Goal: Task Accomplishment & Management: Use online tool/utility

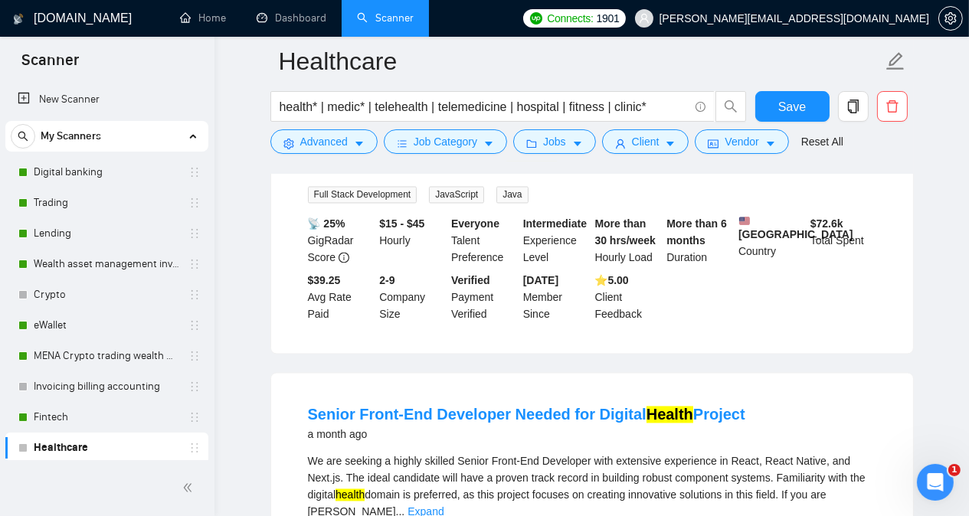
click at [249, 342] on main "Healthcare health* | medic* | telehealth | telemedicine | hospital | fitness | …" at bounding box center [591, 319] width 705 height 7160
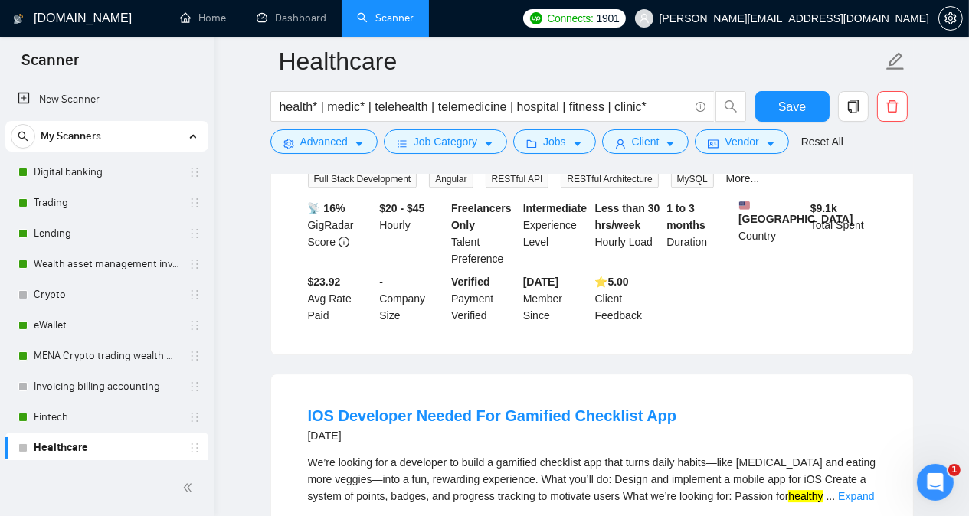
scroll to position [5559, 0]
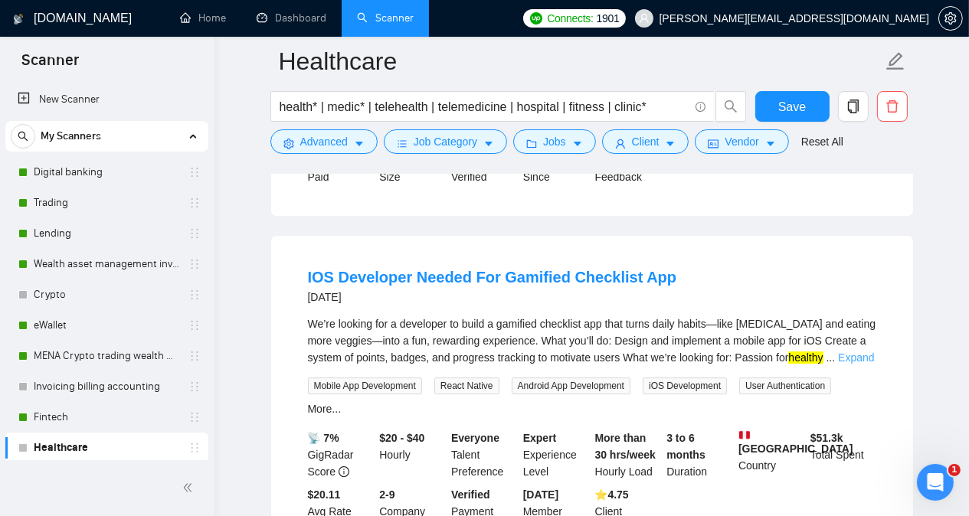
click at [852, 352] on link "Expand" at bounding box center [856, 358] width 36 height 12
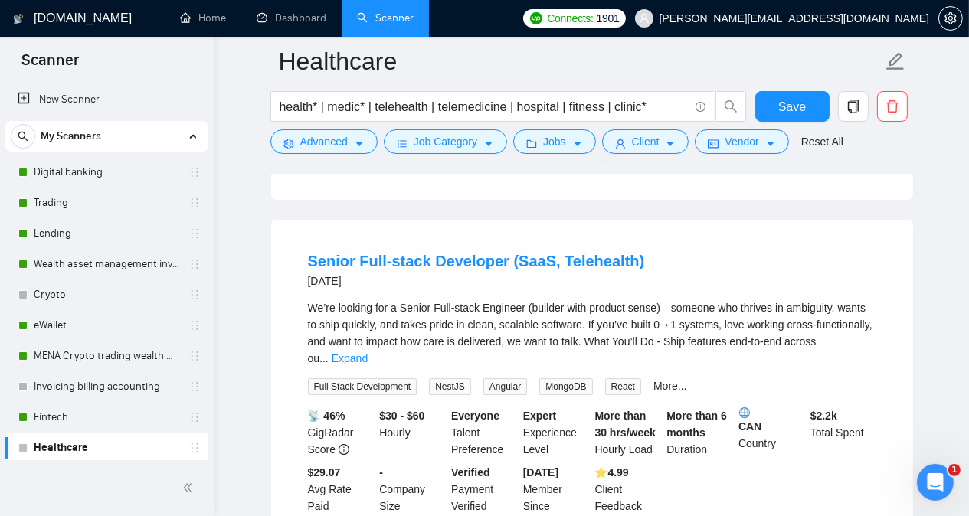
scroll to position [5926, 0]
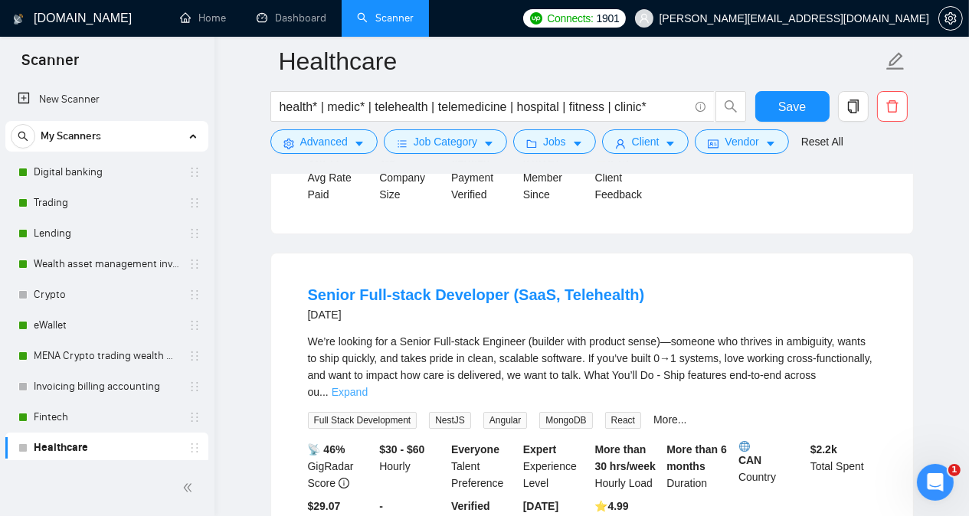
click at [368, 386] on link "Expand" at bounding box center [350, 392] width 36 height 12
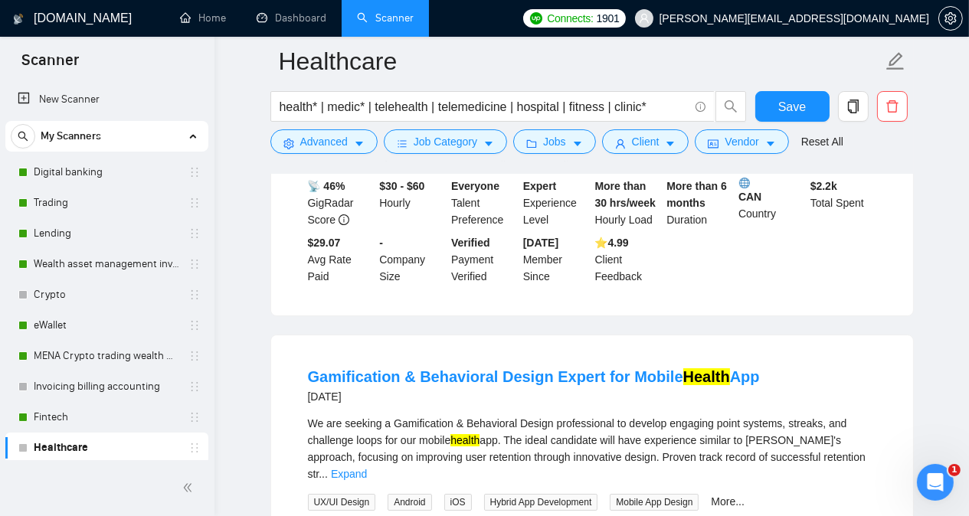
scroll to position [6355, 0]
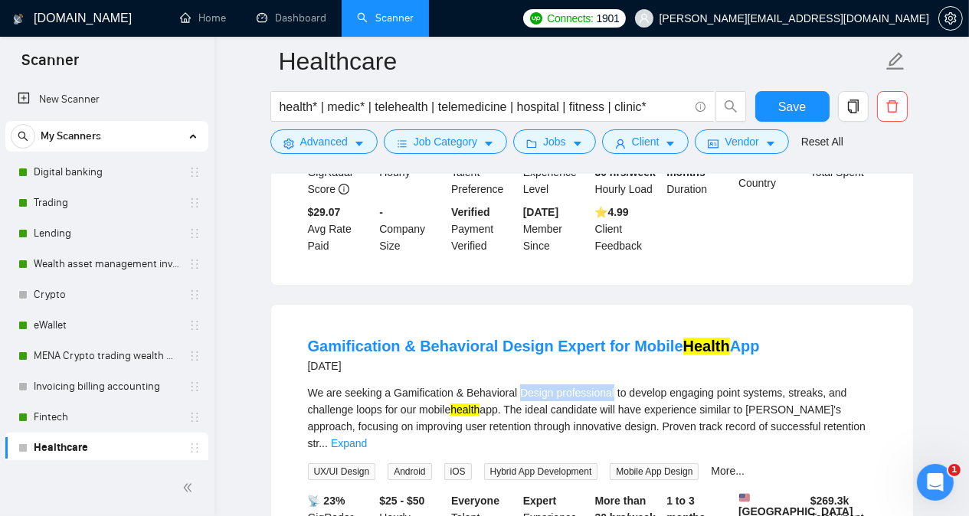
drag, startPoint x: 515, startPoint y: 316, endPoint x: 610, endPoint y: 318, distance: 95.0
click at [610, 385] on div "We are seeking a Gamification & Behavioral Design professional to develop engag…" at bounding box center [592, 418] width 568 height 67
copy div "Design professional"
click at [367, 437] on link "Expand" at bounding box center [349, 443] width 36 height 12
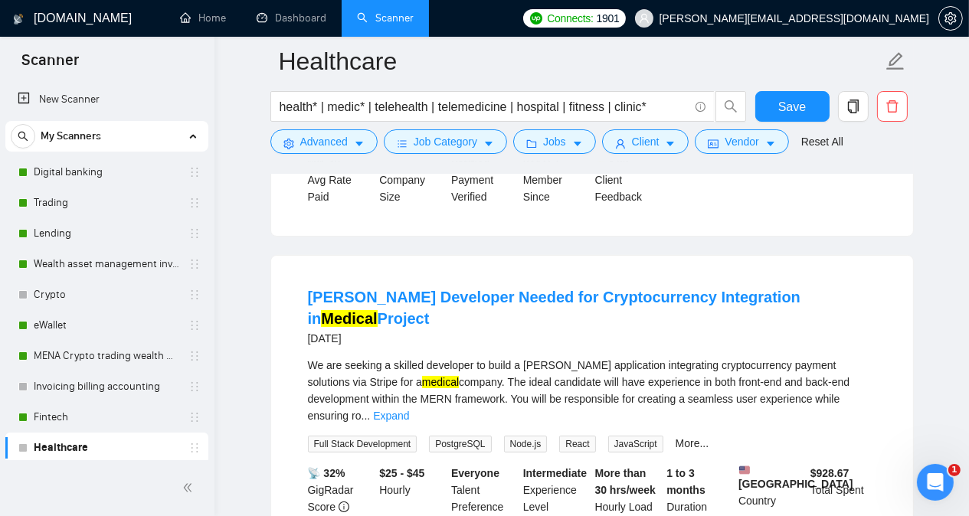
scroll to position [6913, 0]
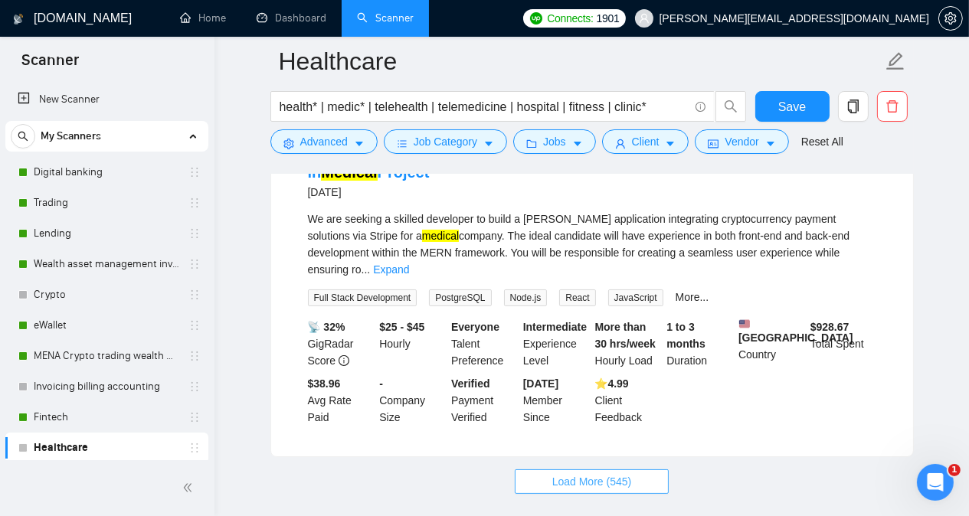
click at [614, 473] on span "Load More (545)" at bounding box center [592, 481] width 80 height 17
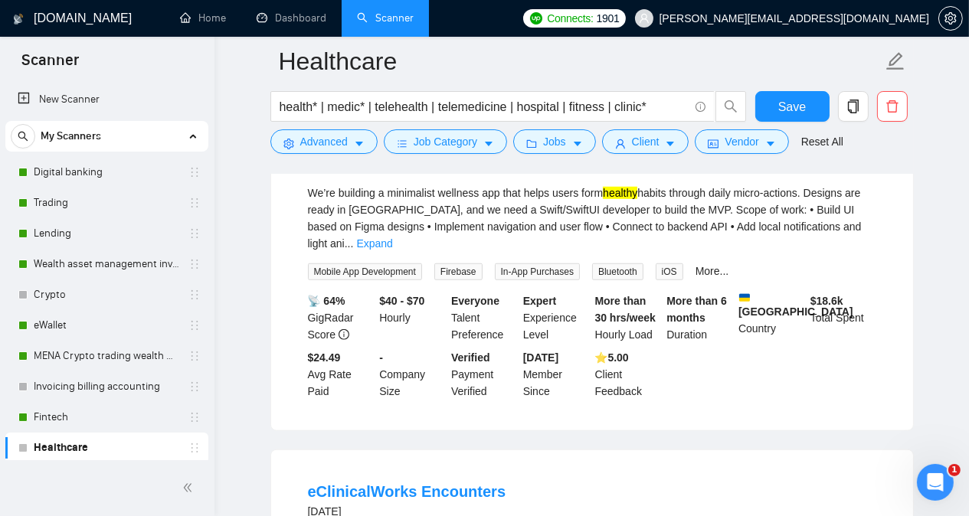
scroll to position [8445, 0]
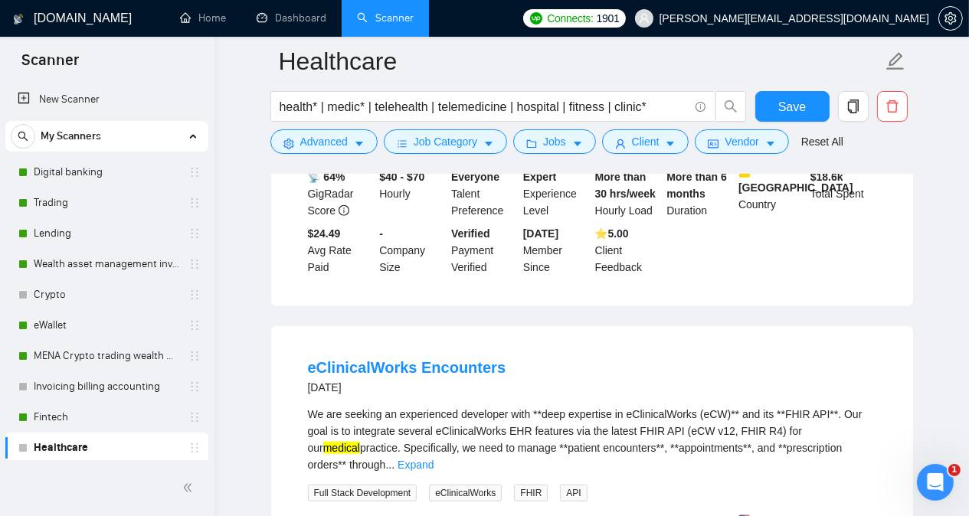
click at [663, 406] on div "We are seeking an experienced developer with **deep expertise in eClinicalWorks…" at bounding box center [592, 439] width 568 height 67
copy div "eClinicalWorks"
click at [711, 406] on div "We are seeking an experienced developer with **deep expertise in eClinicalWorks…" at bounding box center [592, 439] width 568 height 67
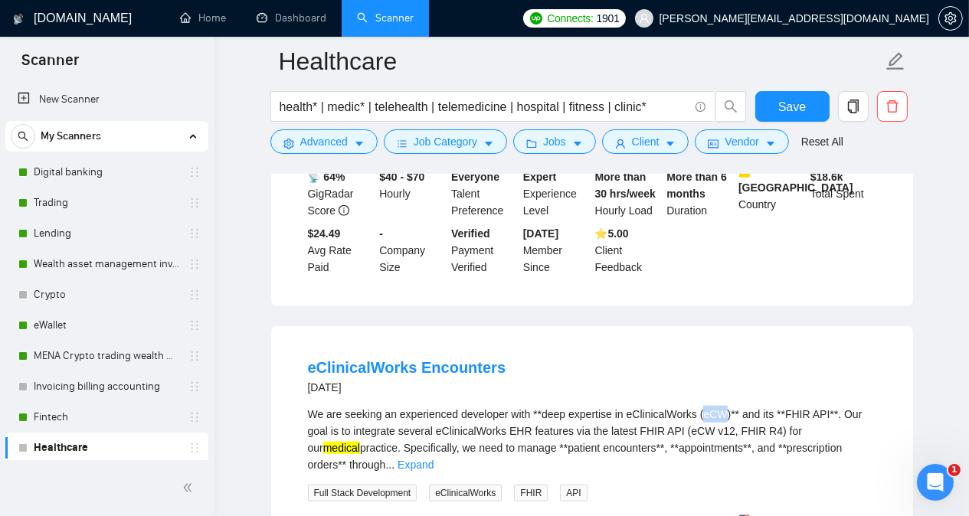
click at [711, 406] on div "We are seeking an experienced developer with **deep expertise in eClinicalWorks…" at bounding box center [592, 439] width 568 height 67
click at [908, 326] on div "eClinicalWorks Encounters [DATE] We are seeking an experienced developer with *…" at bounding box center [592, 489] width 642 height 326
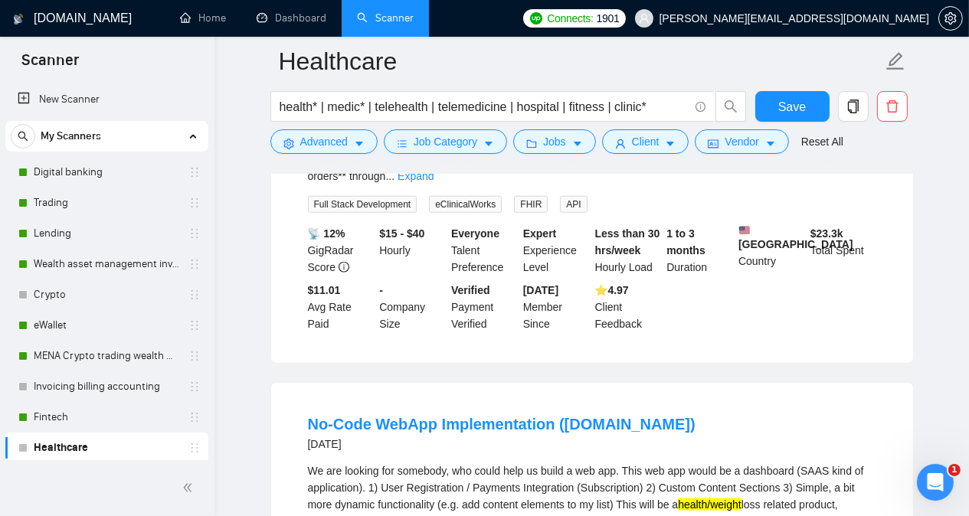
scroll to position [8751, 0]
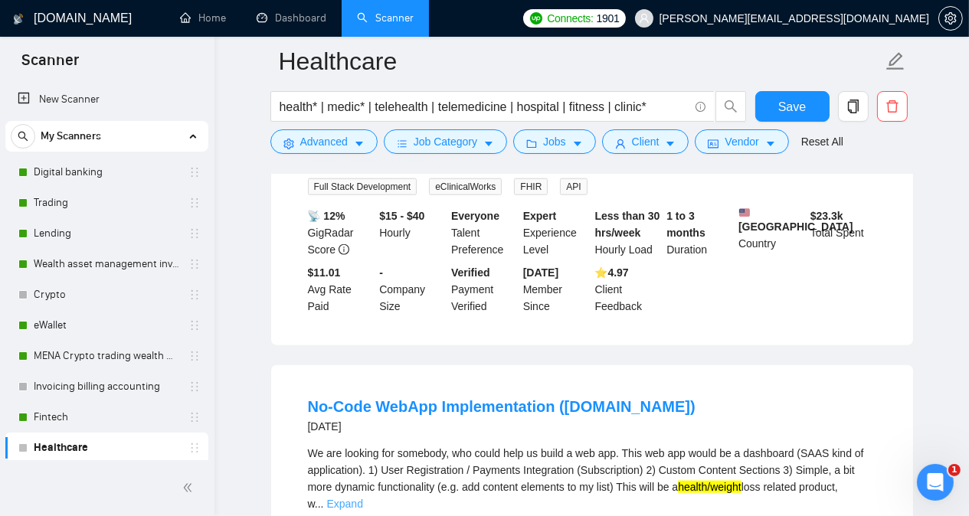
click at [363, 498] on link "Expand" at bounding box center [345, 504] width 36 height 12
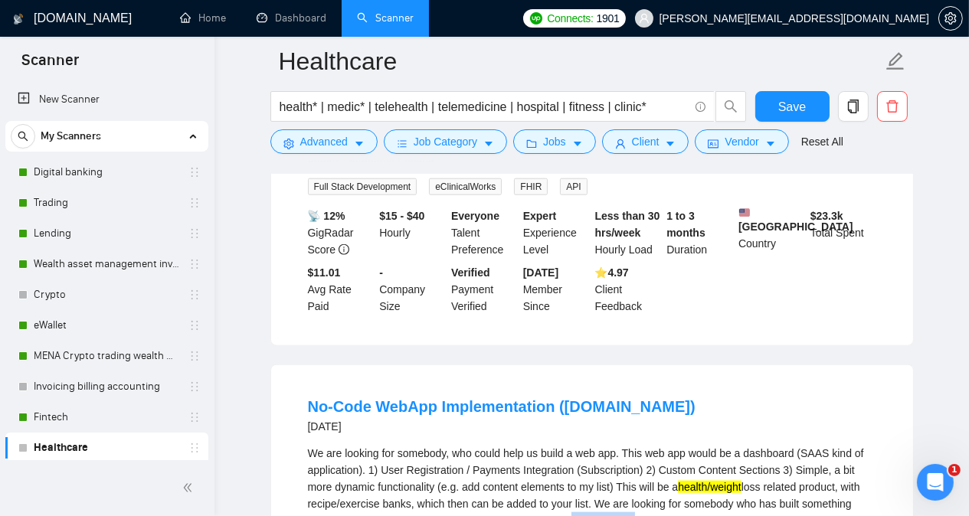
drag, startPoint x: 570, startPoint y: 355, endPoint x: 612, endPoint y: 355, distance: 42.1
click at [612, 445] on div "We are looking for somebody, who could help us build a web app. This web app wo…" at bounding box center [592, 495] width 568 height 101
copy div "[DOMAIN_NAME]"
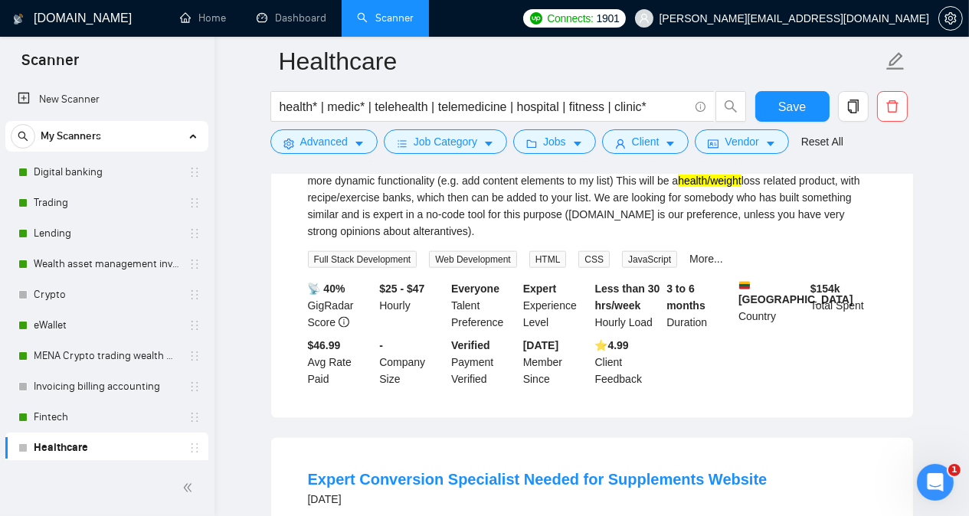
scroll to position [9088, 0]
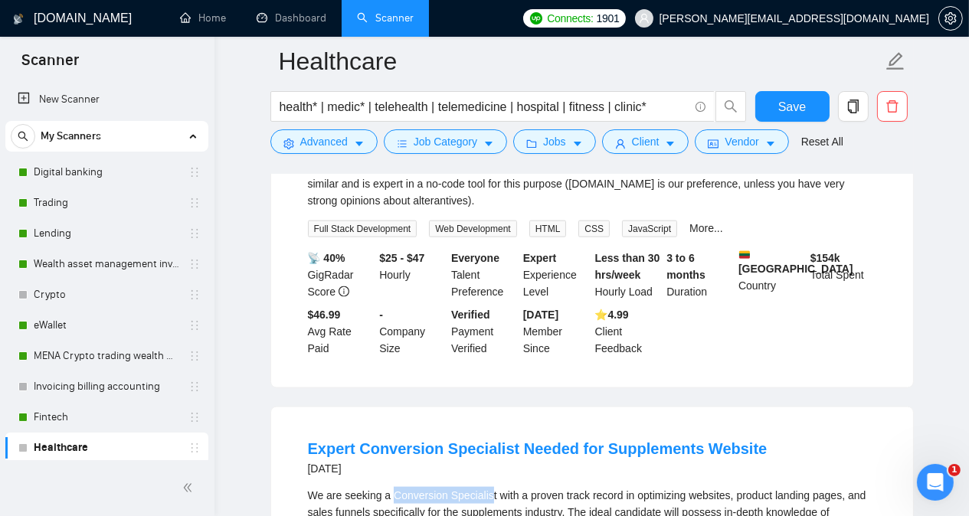
drag, startPoint x: 392, startPoint y: 329, endPoint x: 488, endPoint y: 330, distance: 95.8
click at [488, 487] on div "We are seeking a Conversion Specialist with a proven track record in optimizing…" at bounding box center [592, 512] width 568 height 51
copy div "Conversion Specialis"
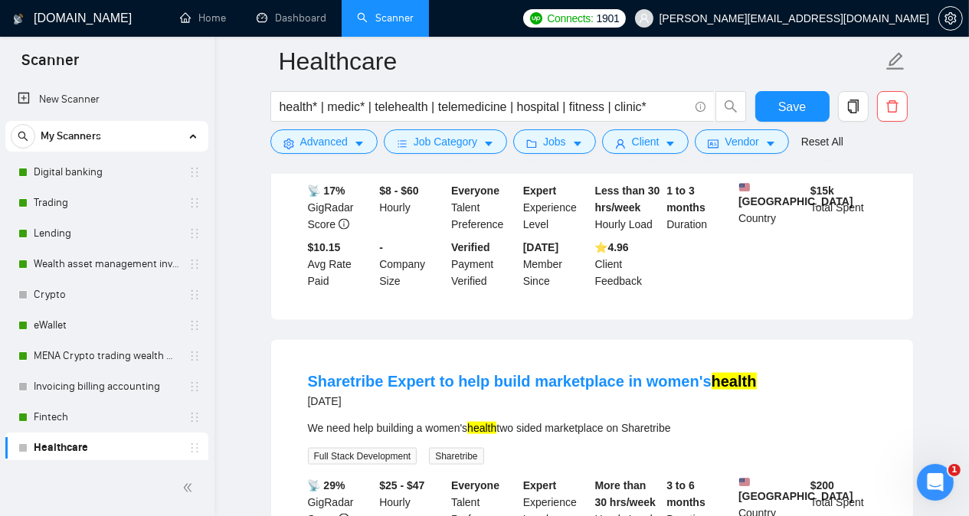
scroll to position [9486, 0]
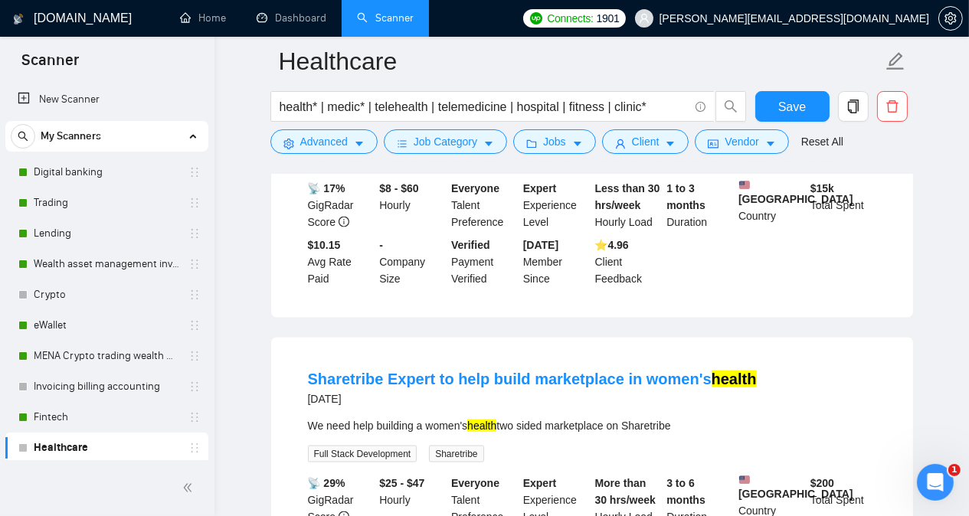
click at [665, 417] on div "We need help building a women's health two sided marketplace on Sharetribe" at bounding box center [592, 425] width 568 height 17
copy div "Sharetribe"
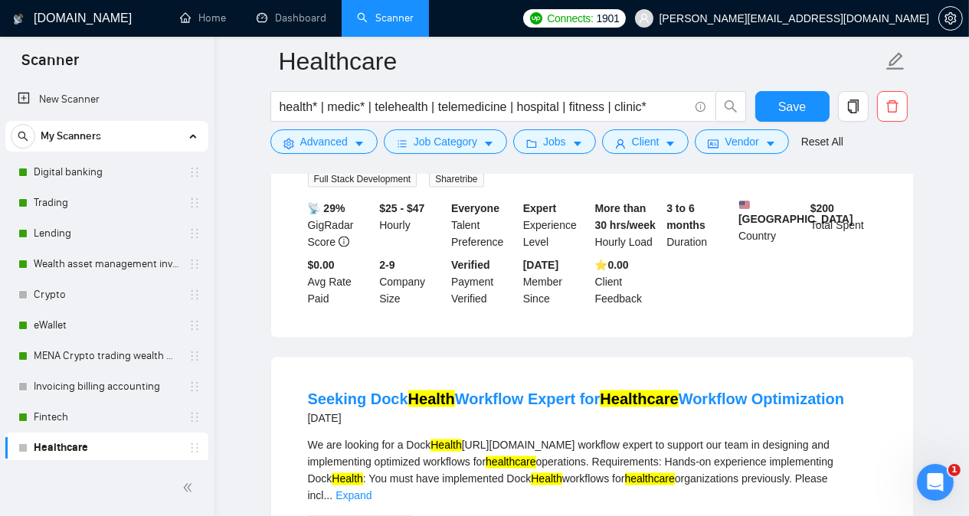
scroll to position [9762, 0]
click at [592, 437] on div "We are looking for a Dock Health [URL][DOMAIN_NAME] workflow expert to support …" at bounding box center [592, 470] width 568 height 67
copy div "workflow"
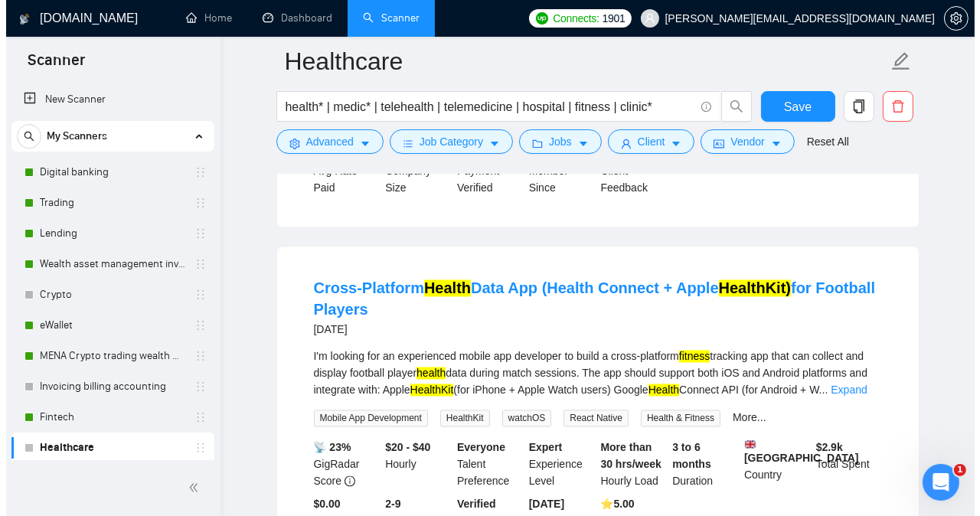
scroll to position [10279, 0]
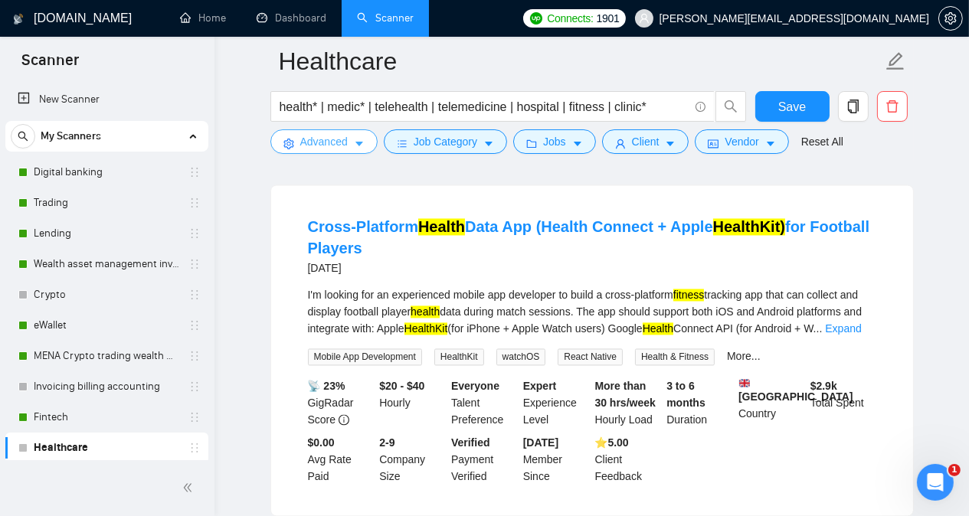
click at [341, 143] on span "Advanced" at bounding box center [323, 141] width 47 height 17
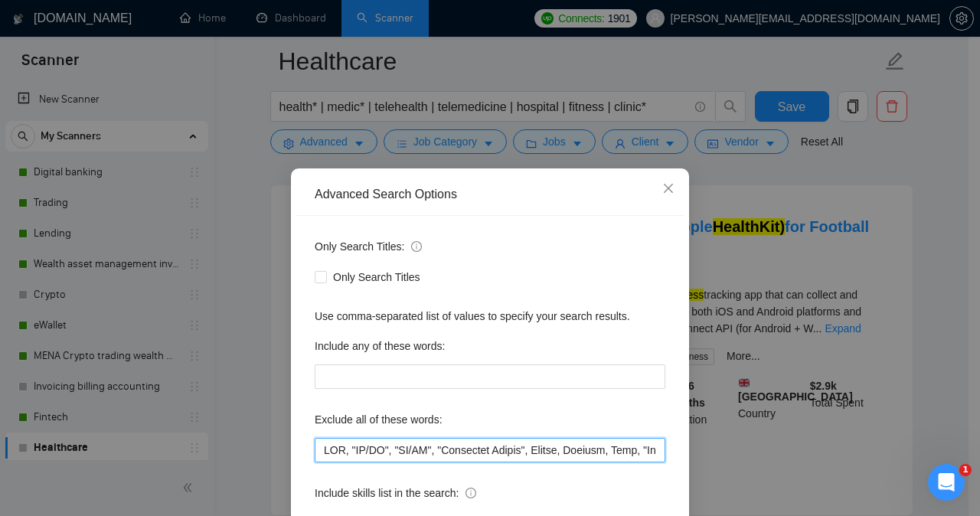
click at [317, 453] on input "text" at bounding box center [490, 450] width 351 height 25
paste input "site, Design professional, eClinicalWorks, [DOMAIN_NAME], no-code, Conversion S…"
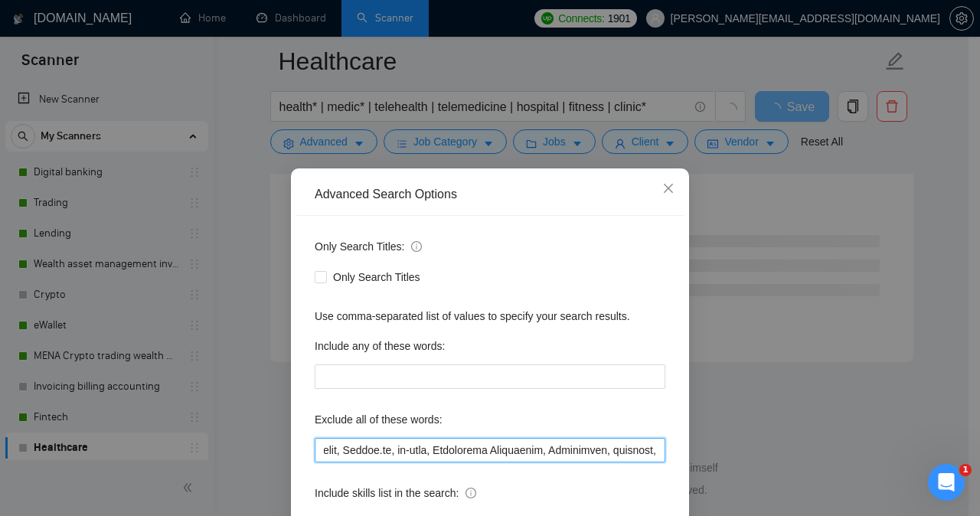
scroll to position [0, 186]
click at [519, 451] on input "text" at bounding box center [490, 450] width 351 height 25
click at [421, 452] on input "text" at bounding box center [490, 450] width 351 height 25
type input "site, "Design professional", eClinicalWorks, "[DOMAIN_NAME]", "no-code", "Conve…"
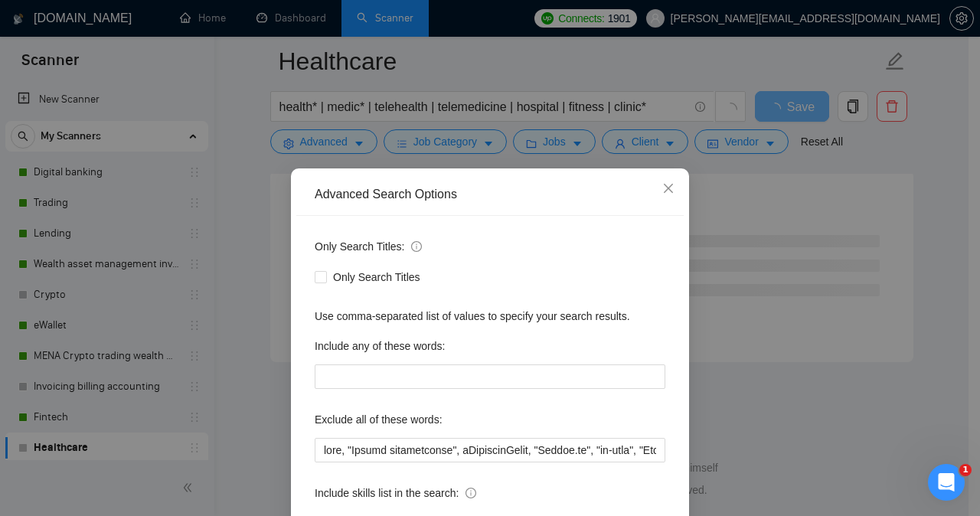
scroll to position [120, 0]
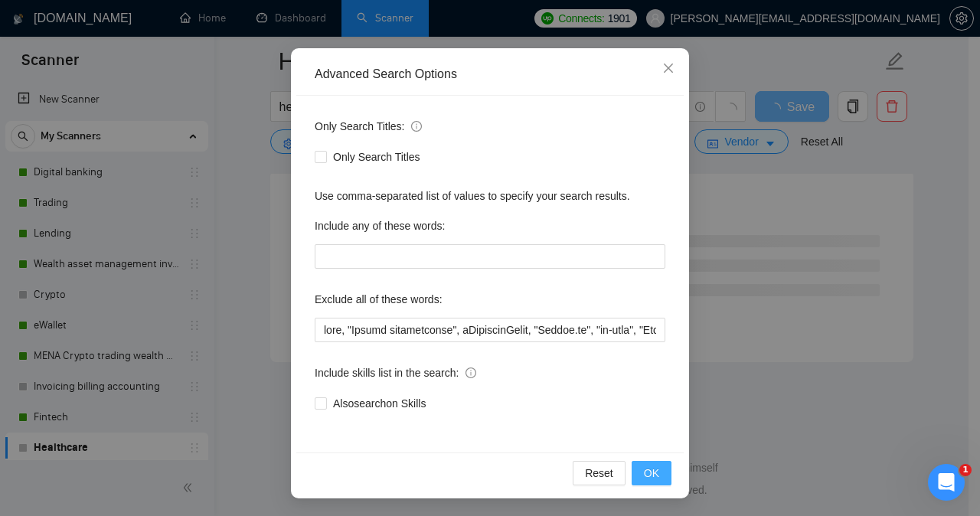
click at [644, 476] on span "OK" at bounding box center [651, 473] width 15 height 17
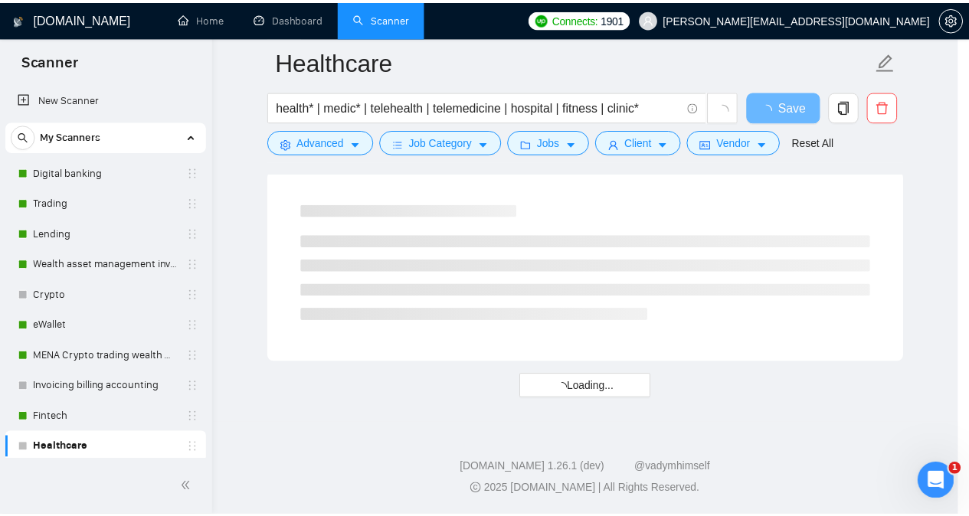
scroll to position [44, 0]
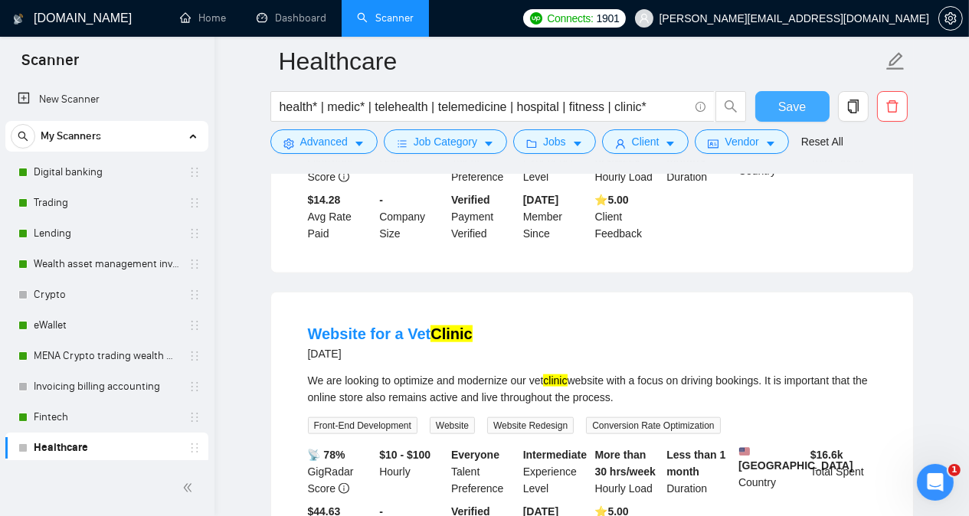
click at [776, 103] on button "Save" at bounding box center [792, 106] width 74 height 31
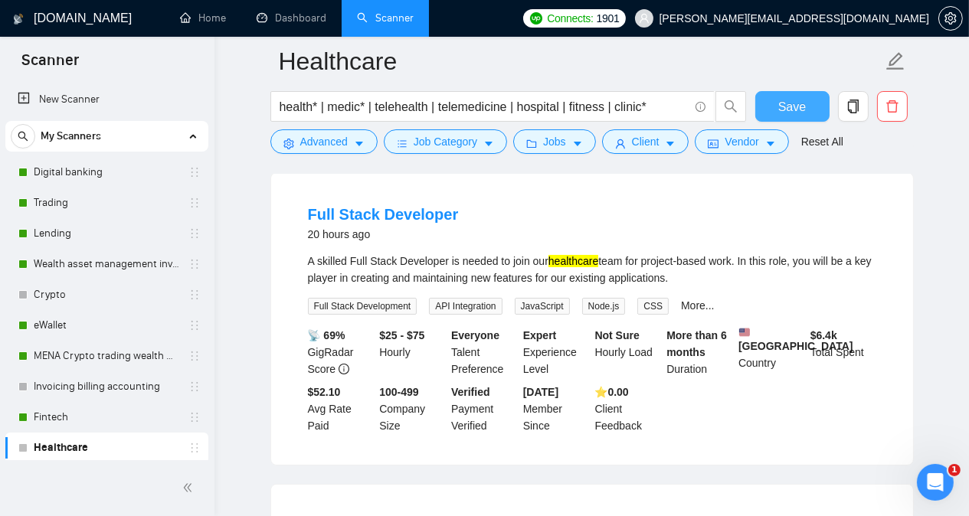
scroll to position [0, 0]
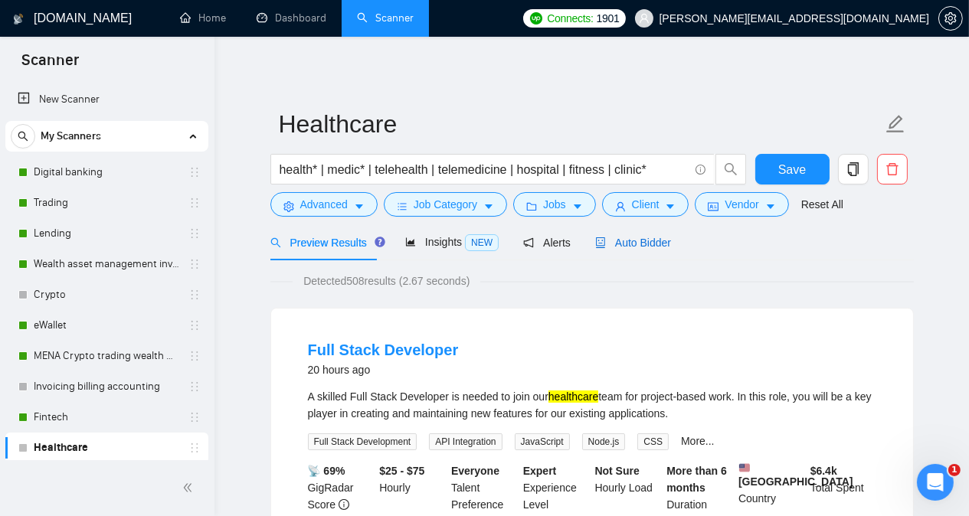
click at [641, 238] on span "Auto Bidder" at bounding box center [633, 243] width 76 height 12
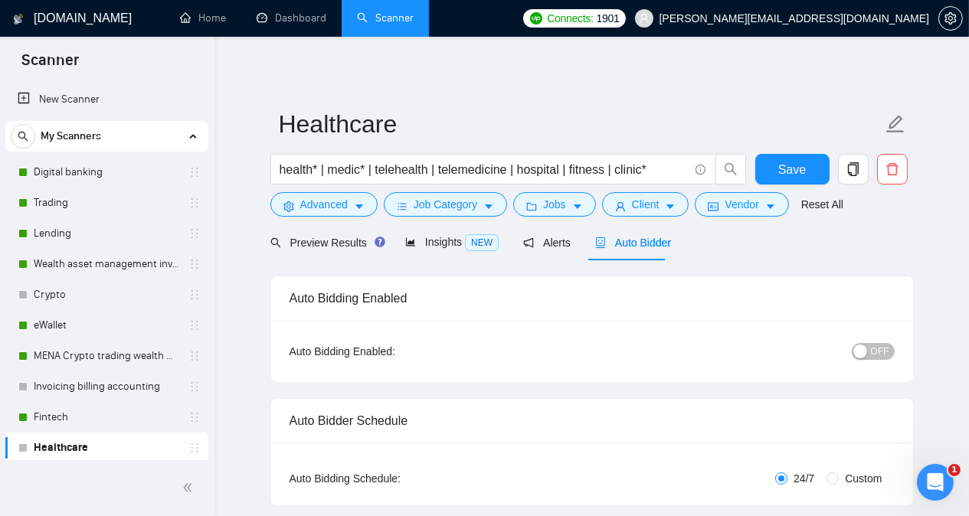
click at [729, 245] on div "Preview Results Insights NEW Alerts Auto Bidder" at bounding box center [591, 242] width 643 height 36
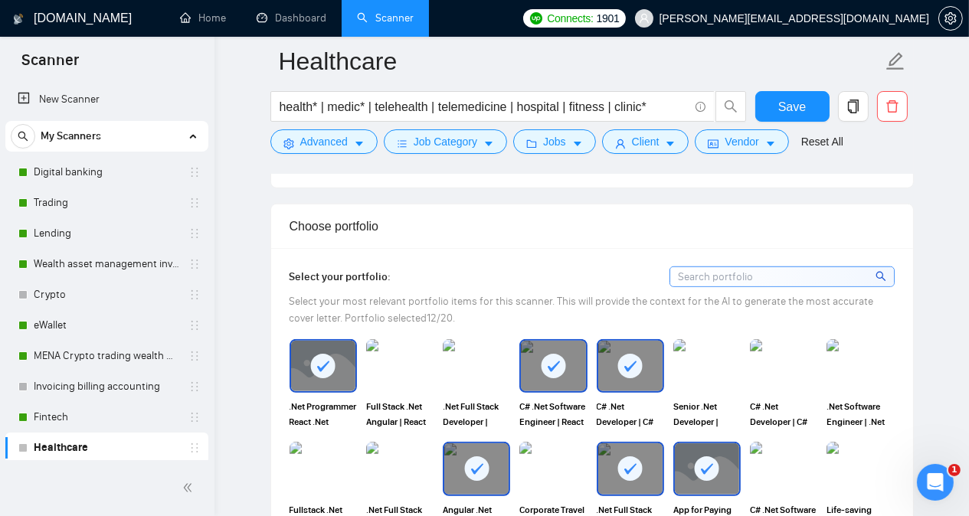
scroll to position [1348, 0]
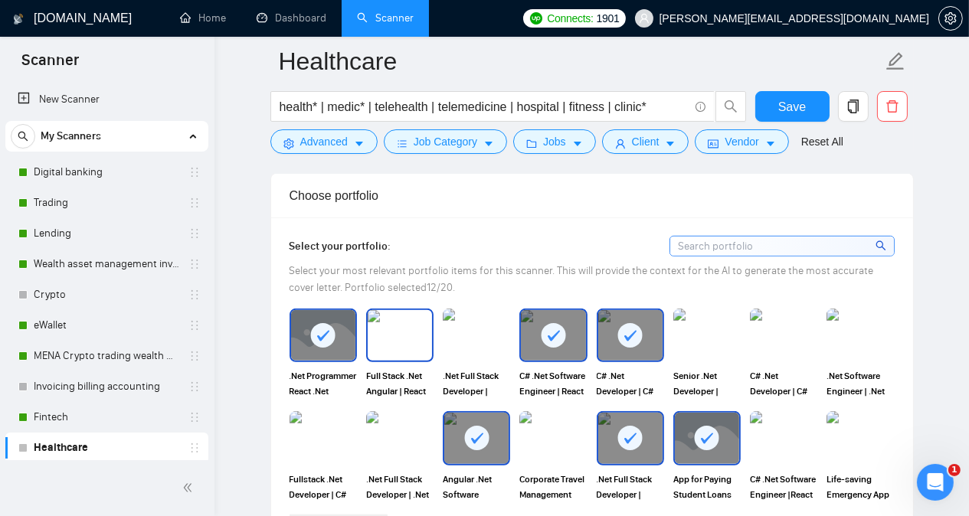
click at [389, 310] on img at bounding box center [400, 335] width 64 height 51
click at [543, 323] on rect at bounding box center [554, 335] width 25 height 25
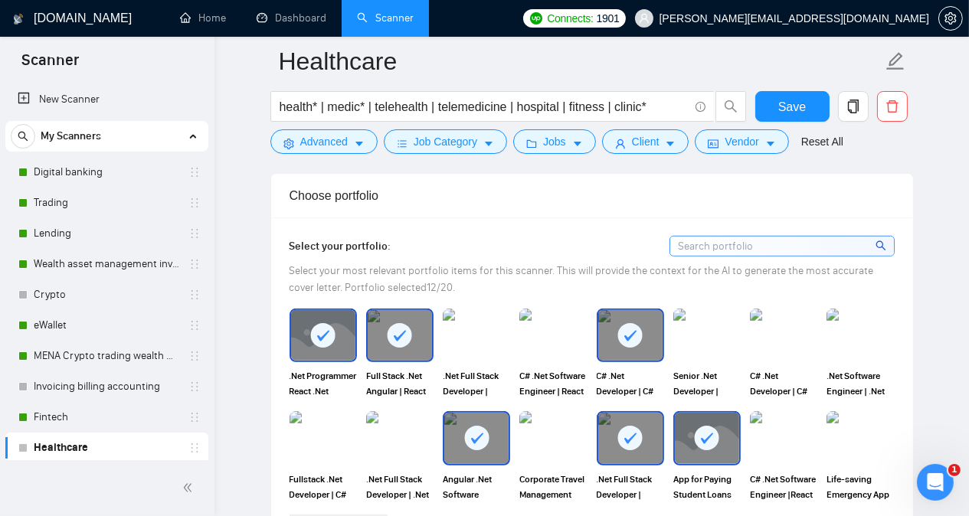
click at [630, 323] on rect at bounding box center [630, 335] width 25 height 25
click at [703, 310] on img at bounding box center [707, 335] width 64 height 51
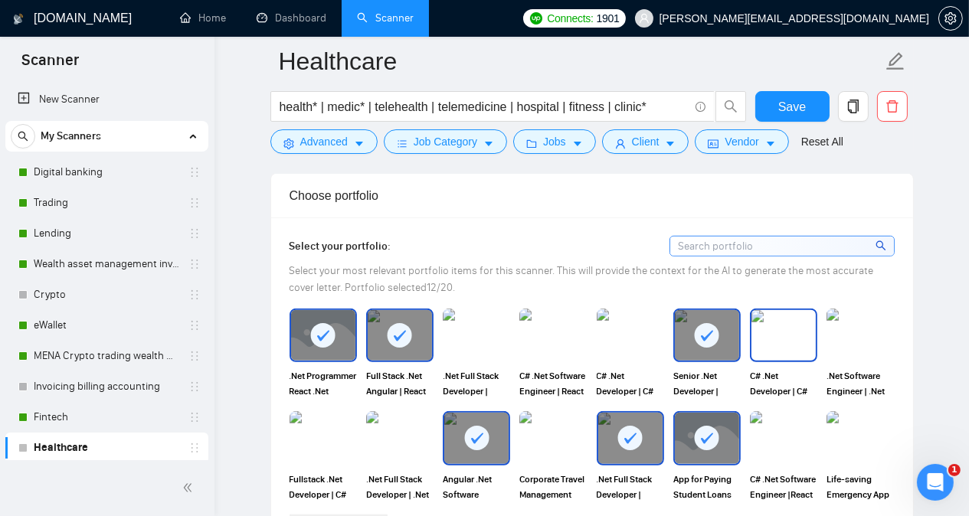
click at [779, 310] on img at bounding box center [783, 335] width 64 height 51
click at [861, 310] on img at bounding box center [860, 335] width 64 height 51
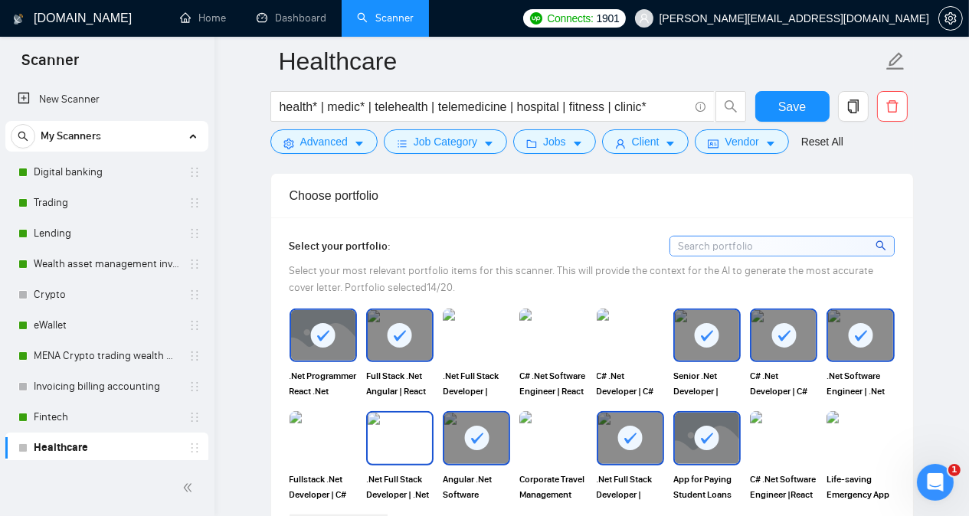
click at [404, 413] on img at bounding box center [400, 438] width 64 height 51
click at [476, 426] on rect at bounding box center [476, 438] width 25 height 25
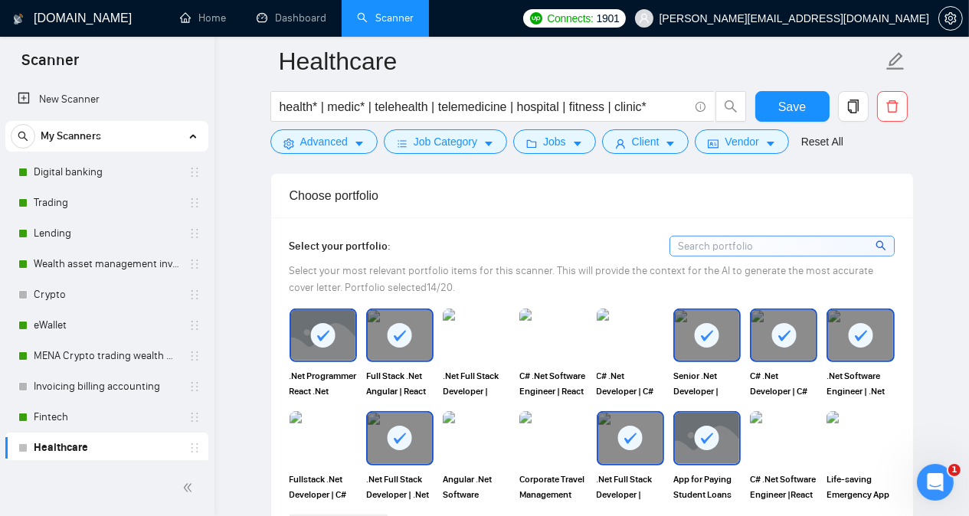
click at [620, 426] on rect at bounding box center [630, 438] width 25 height 25
click at [702, 434] on icon at bounding box center [707, 439] width 12 height 11
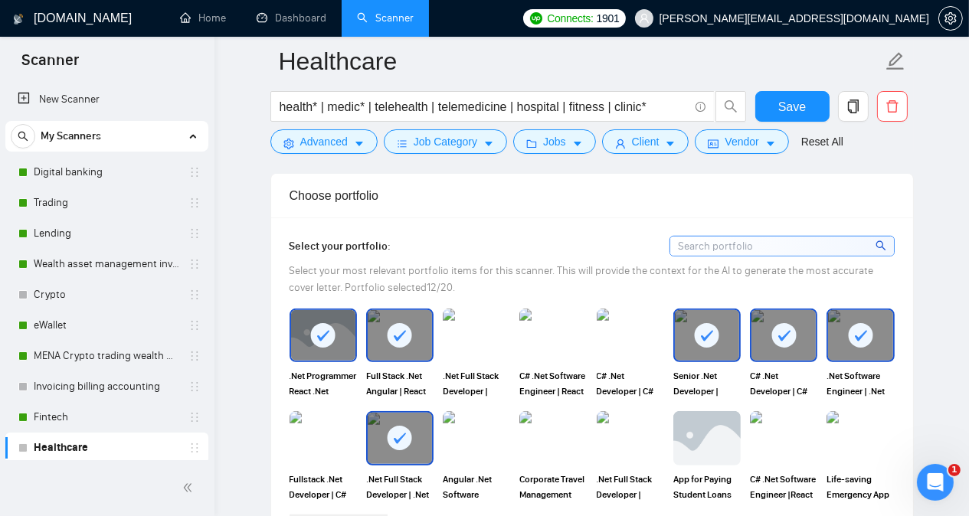
click at [867, 515] on link "2" at bounding box center [867, 526] width 17 height 17
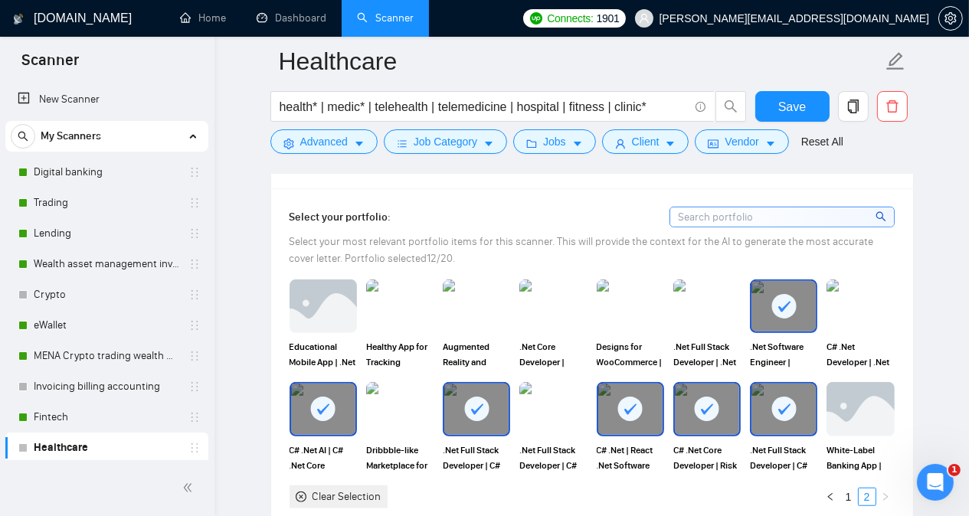
scroll to position [1379, 0]
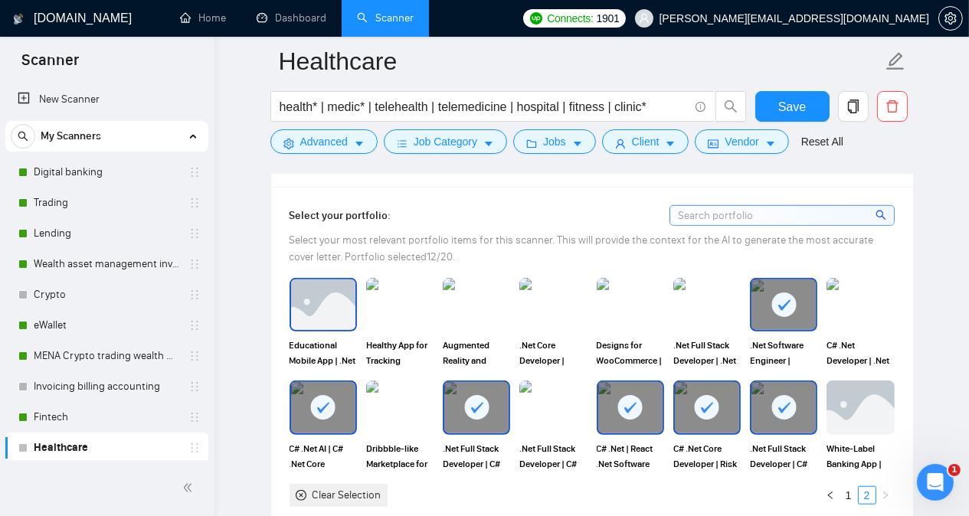
click at [309, 280] on img at bounding box center [323, 305] width 64 height 51
click at [386, 280] on img at bounding box center [400, 305] width 64 height 51
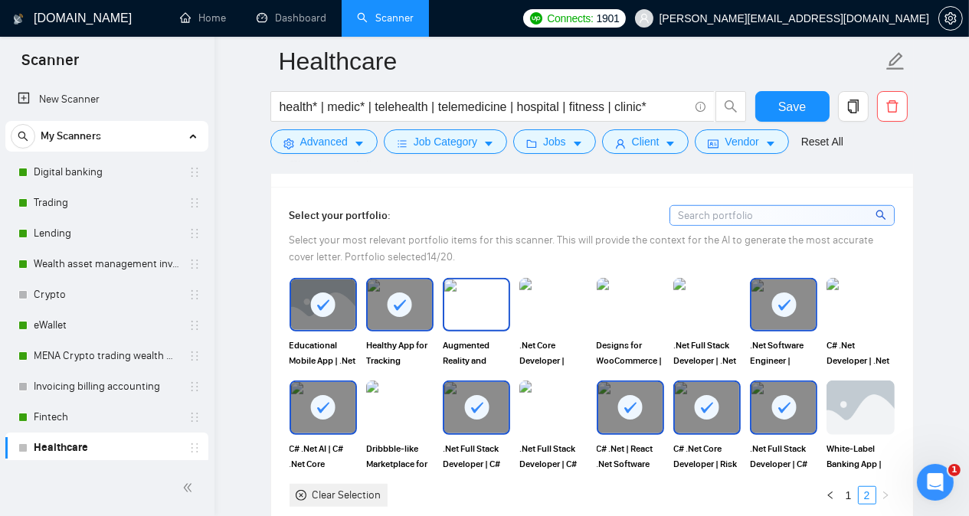
click at [469, 280] on img at bounding box center [476, 305] width 64 height 51
click at [329, 395] on rect at bounding box center [323, 407] width 25 height 25
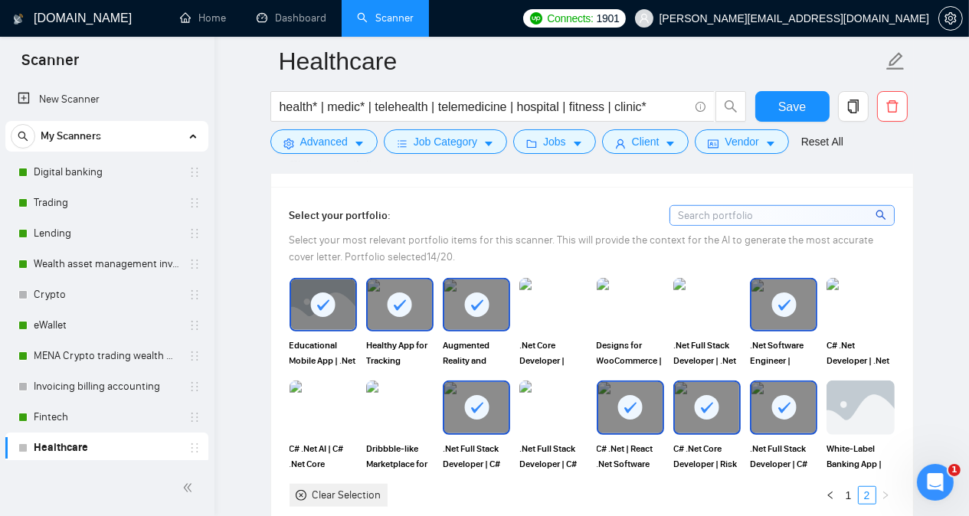
click at [484, 395] on rect at bounding box center [476, 407] width 25 height 25
click at [628, 395] on rect at bounding box center [630, 407] width 25 height 25
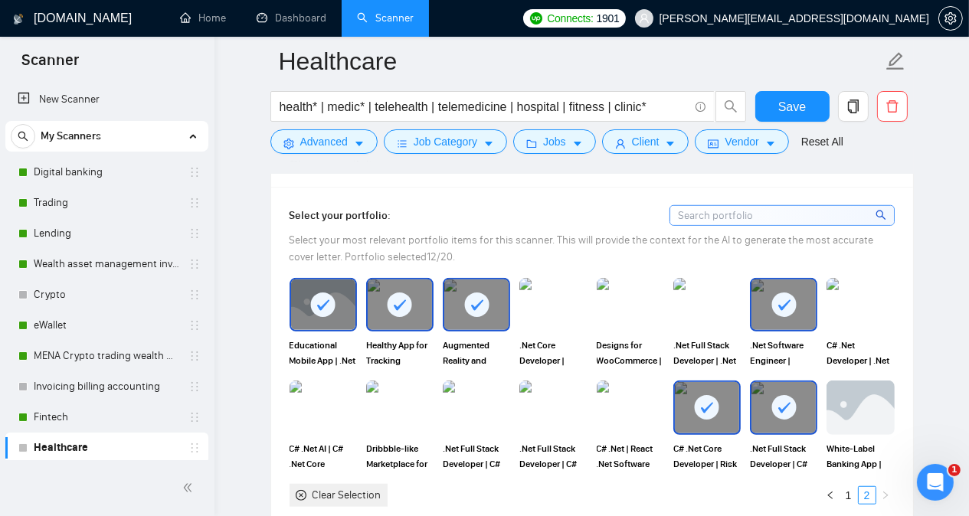
click at [708, 403] on icon at bounding box center [707, 408] width 12 height 11
click at [788, 395] on rect at bounding box center [783, 407] width 25 height 25
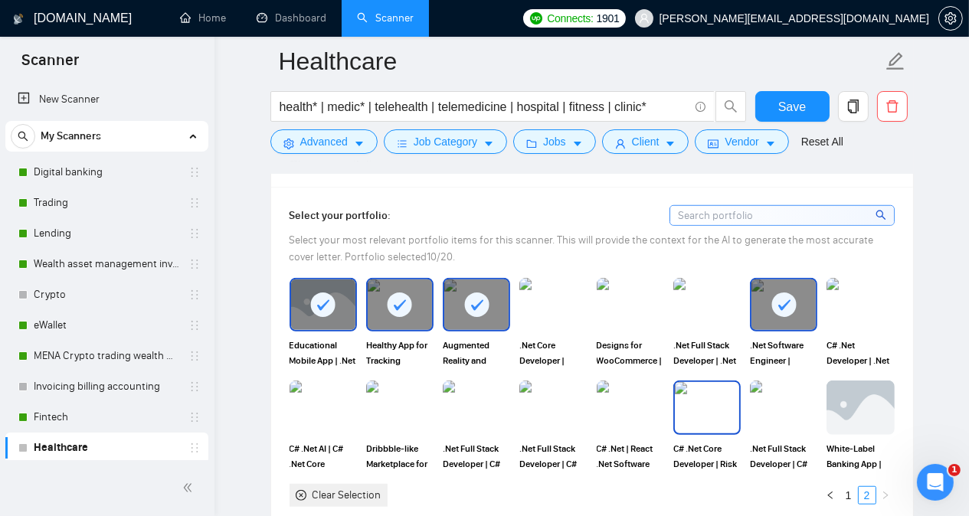
click at [705, 382] on img at bounding box center [707, 407] width 64 height 51
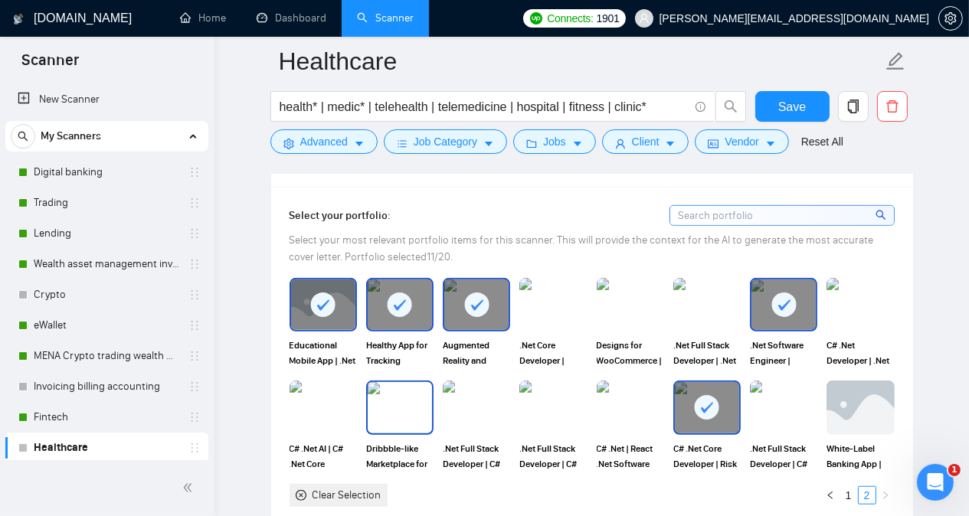
click at [389, 382] on img at bounding box center [400, 407] width 64 height 51
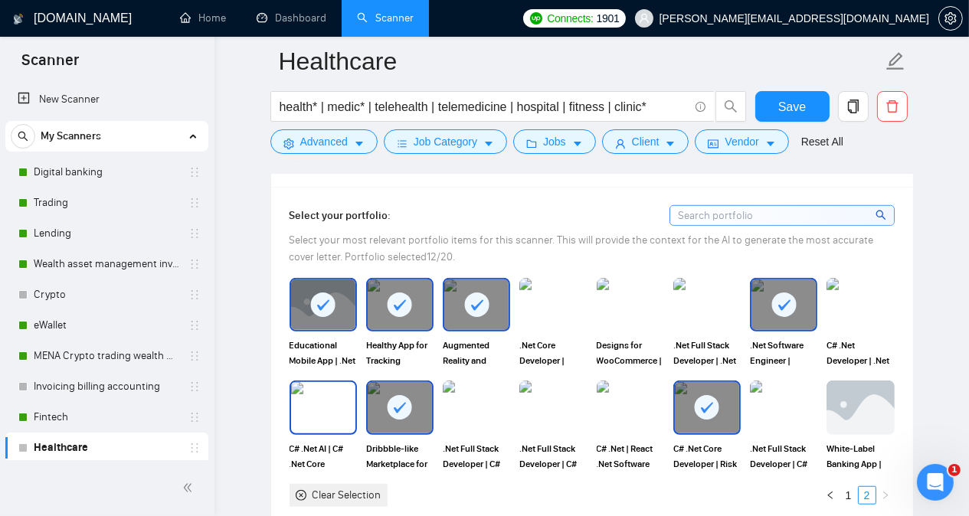
click at [310, 382] on img at bounding box center [323, 407] width 64 height 51
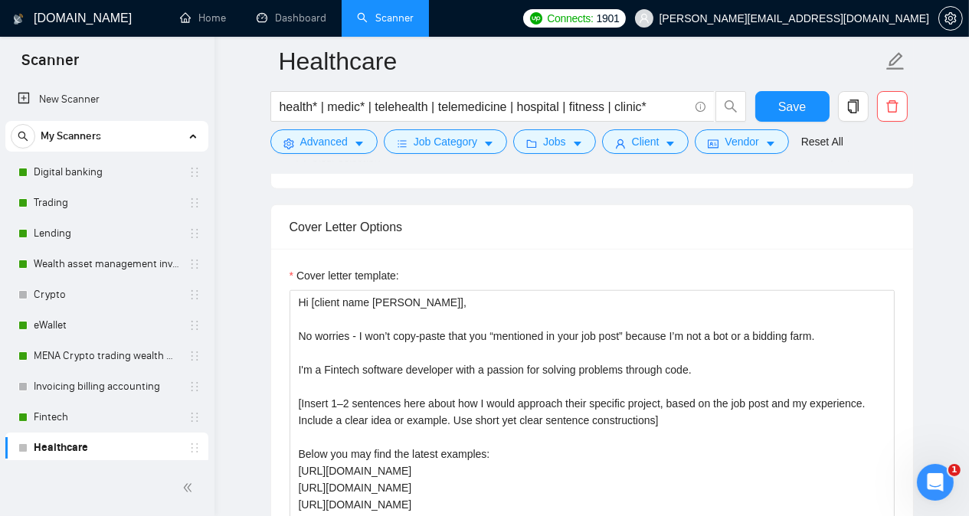
scroll to position [1746, 0]
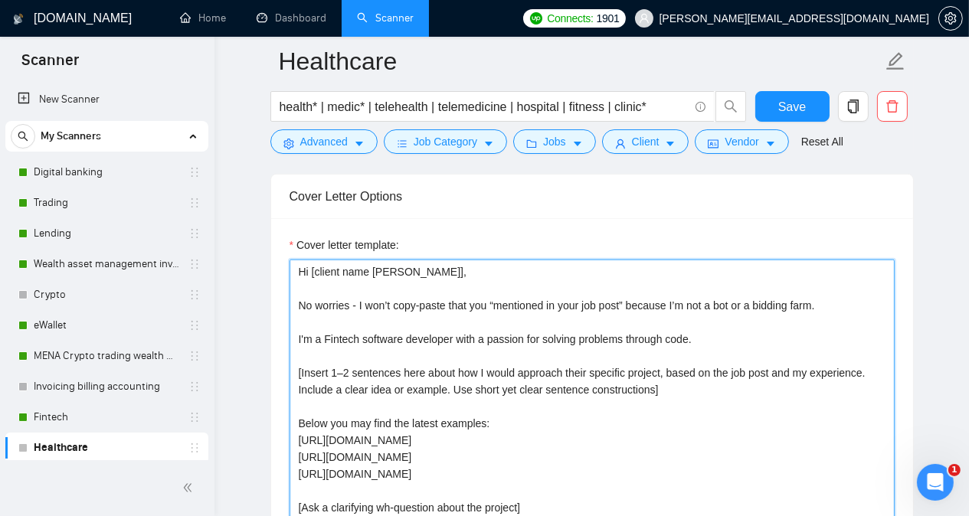
click at [343, 307] on textarea "Hi [client name [PERSON_NAME]], No worries - I won’t copy-paste that you “menti…" at bounding box center [592, 432] width 605 height 345
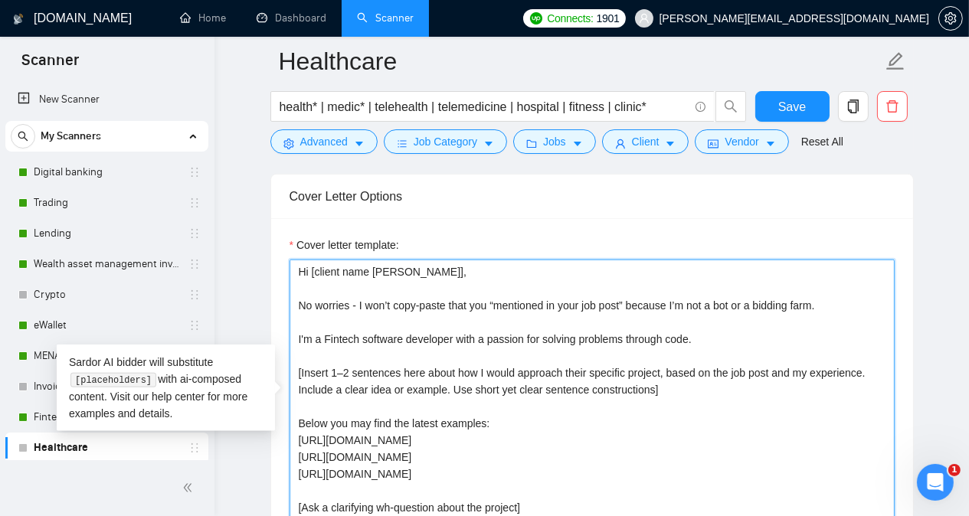
click at [343, 307] on textarea "Hi [client name [PERSON_NAME]], No worries - I won’t copy-paste that you “menti…" at bounding box center [592, 432] width 605 height 345
drag, startPoint x: 299, startPoint y: 409, endPoint x: 782, endPoint y: 443, distance: 484.5
click at [782, 443] on textarea "Hi [client name [PERSON_NAME]], No worries - I won’t copy-paste that you “menti…" at bounding box center [592, 432] width 605 height 345
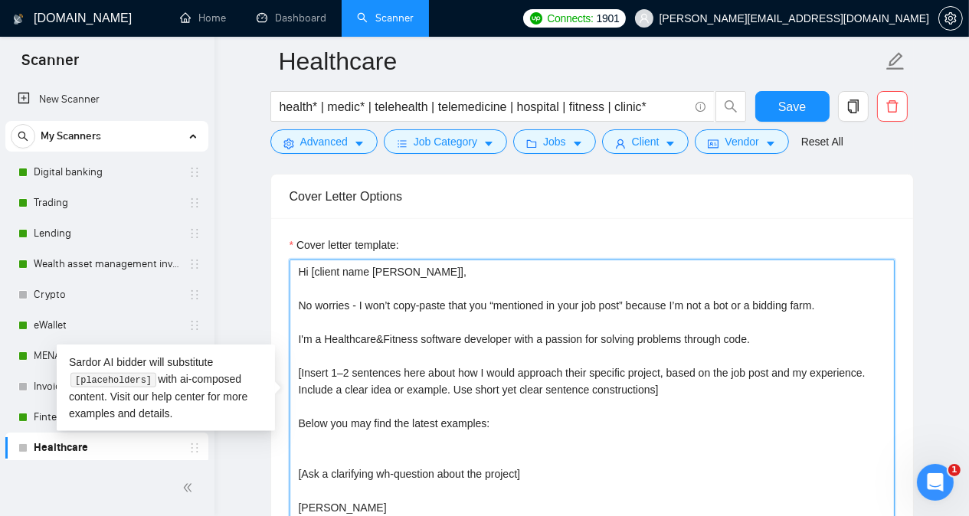
paste textarea "[URL][DOMAIN_NAME]"
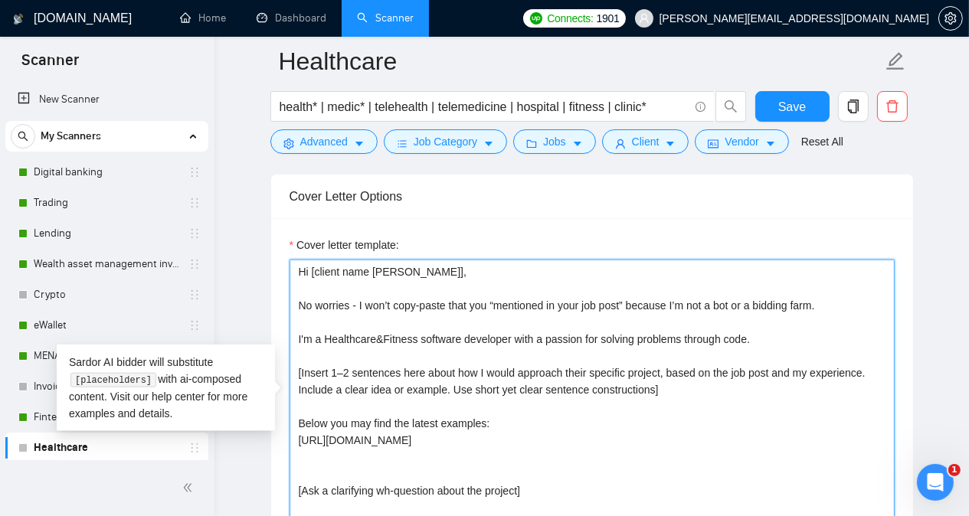
paste textarea "[URL][DOMAIN_NAME]"
click at [597, 411] on textarea "Hi [client name [PERSON_NAME]], No worries - I won’t copy-paste that you “menti…" at bounding box center [592, 432] width 605 height 345
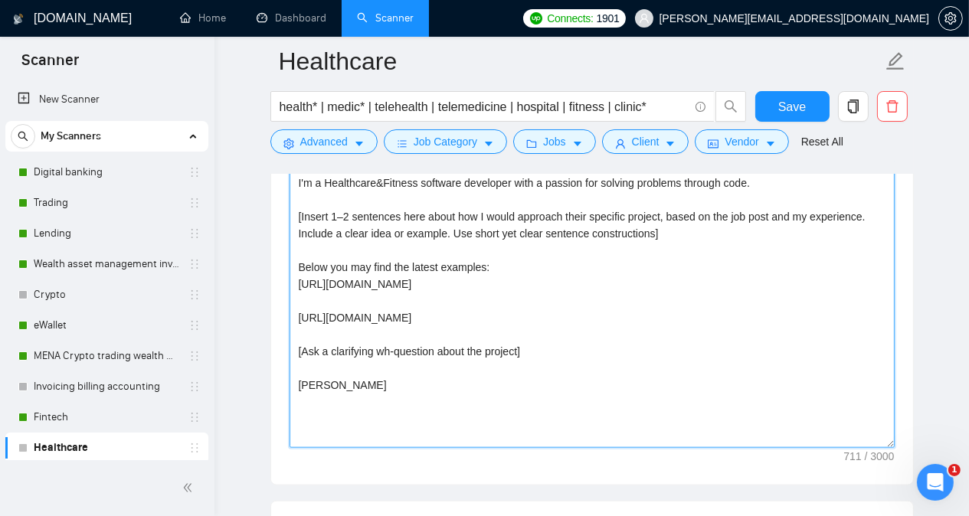
scroll to position [1895, 0]
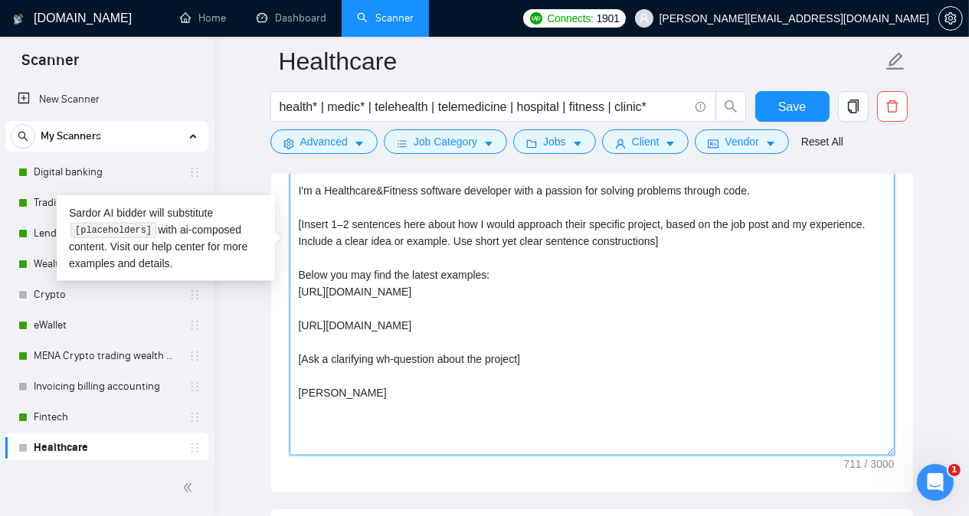
click at [329, 310] on textarea "Hi [client name [PERSON_NAME]], No worries - I won’t copy-paste that you “menti…" at bounding box center [592, 283] width 605 height 345
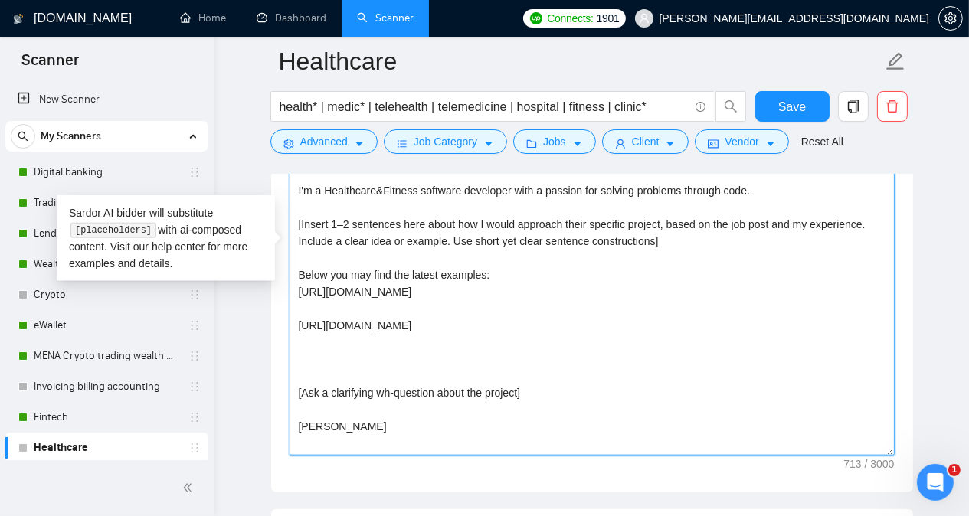
click at [326, 320] on textarea "Hi [client name [PERSON_NAME]], No worries - I won’t copy-paste that you “menti…" at bounding box center [592, 283] width 605 height 345
paste textarea "[URL][DOMAIN_NAME]"
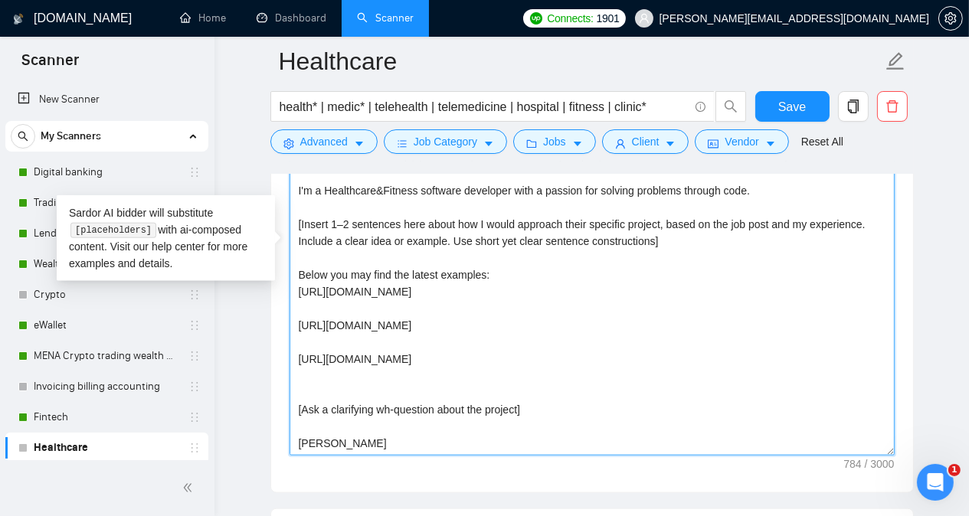
paste textarea "[URL][DOMAIN_NAME]"
click at [659, 327] on textarea "Hi [client name [PERSON_NAME]], No worries - I won’t copy-paste that you “menti…" at bounding box center [592, 283] width 605 height 345
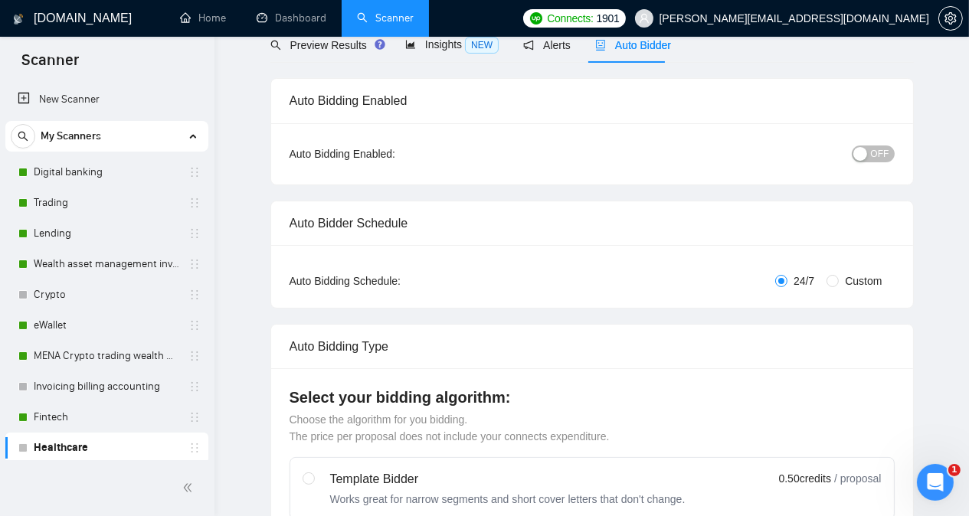
scroll to position [0, 0]
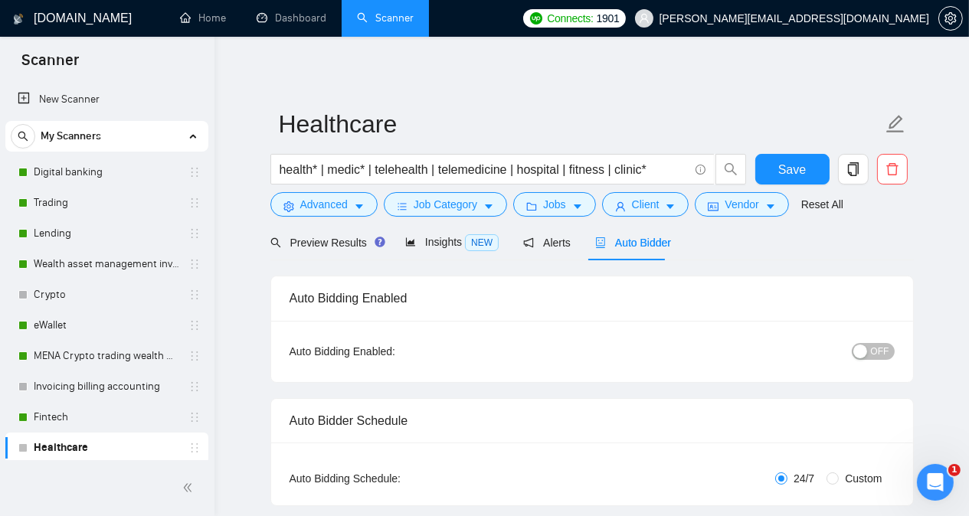
type textarea "Hi [client name [PERSON_NAME]], No worries - I won’t copy-paste that you “menti…"
click at [867, 351] on div "button" at bounding box center [860, 352] width 14 height 14
click at [788, 169] on span "Save" at bounding box center [792, 169] width 28 height 19
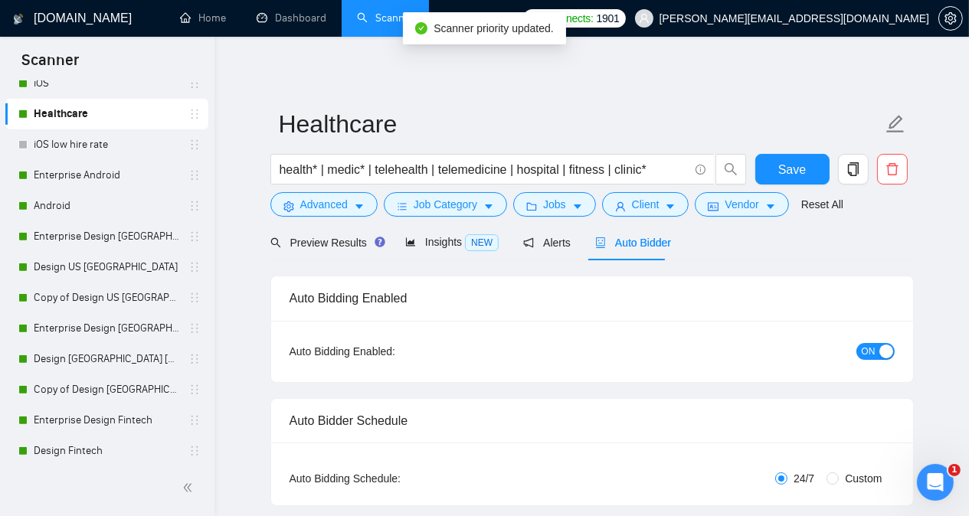
scroll to position [1164, 0]
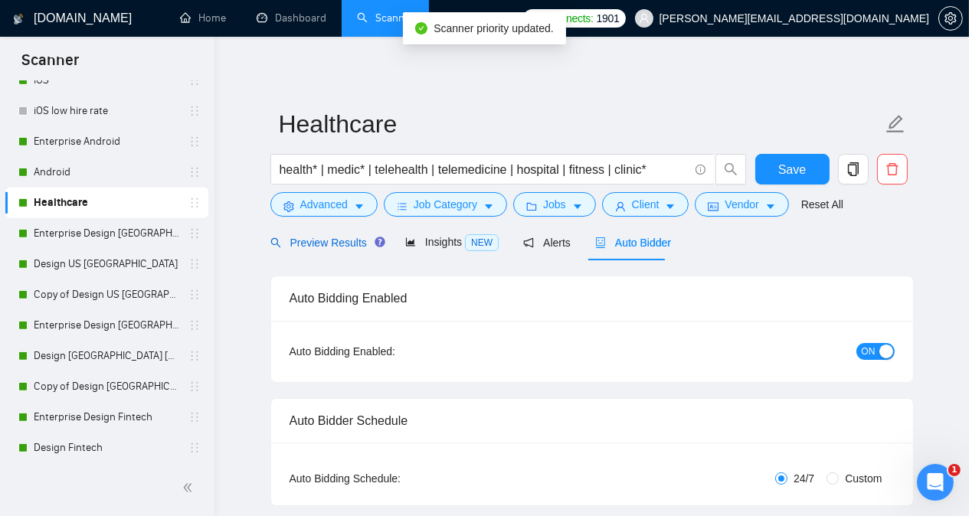
click at [337, 243] on span "Preview Results" at bounding box center [325, 243] width 110 height 12
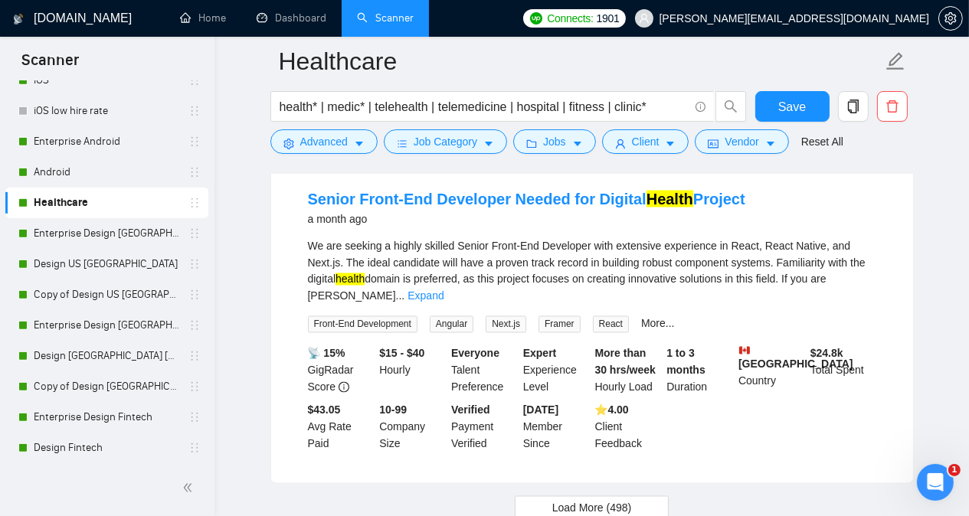
scroll to position [3210, 0]
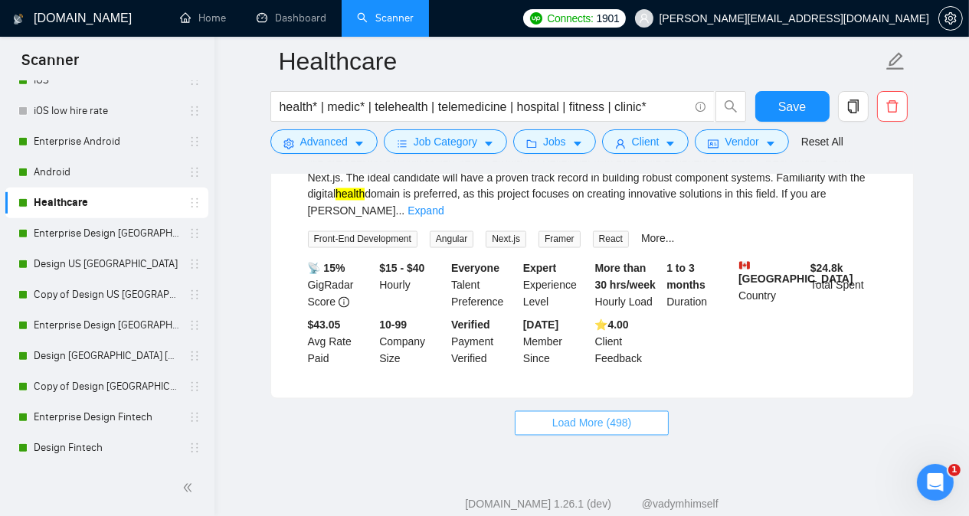
click at [555, 415] on span "Load More (498)" at bounding box center [592, 423] width 80 height 17
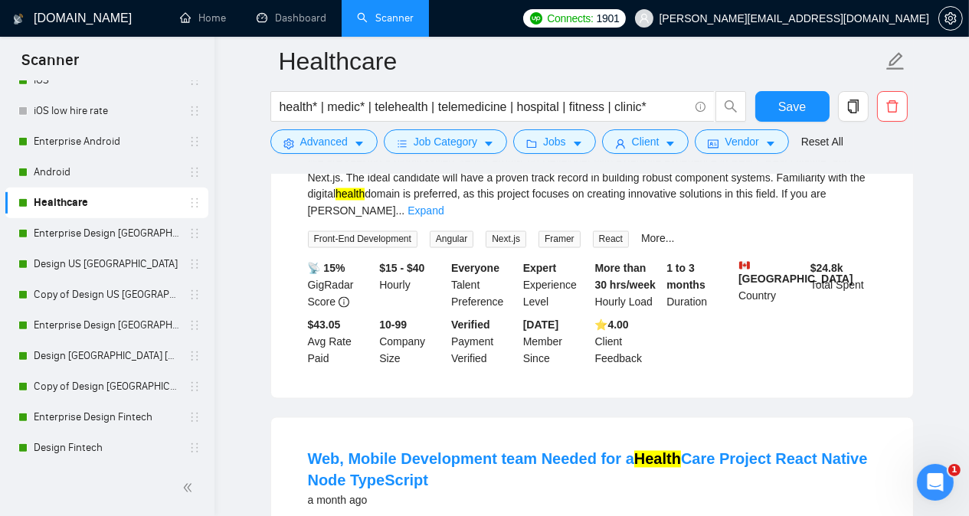
click at [242, 412] on main "Healthcare health* | medic* | telehealth | telemedicine | hospital | fitness | …" at bounding box center [591, 397] width 705 height 7093
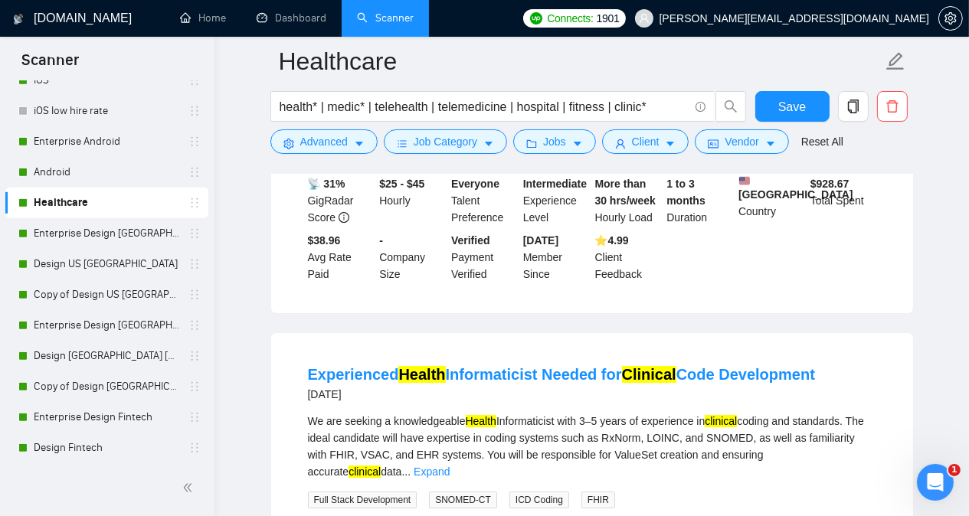
scroll to position [6121, 0]
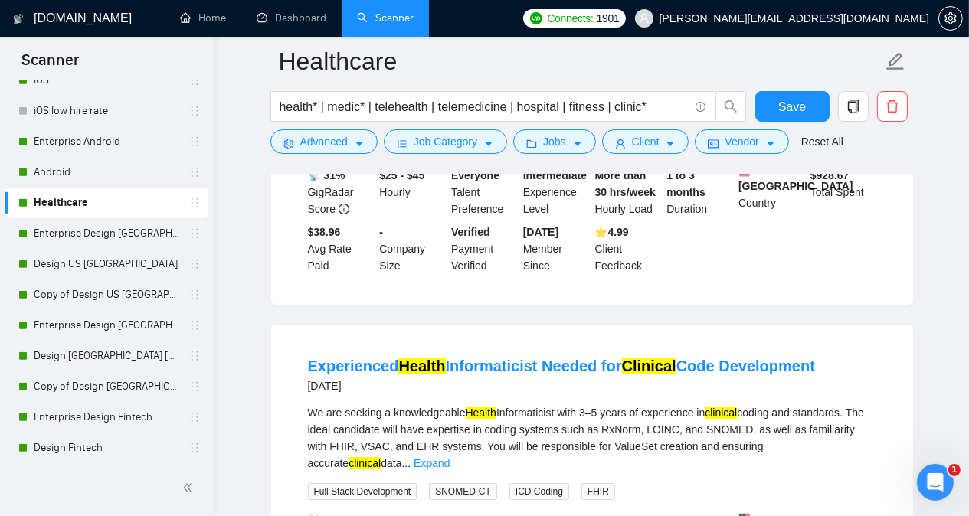
click at [531, 404] on div "We are seeking a knowledgeable Health Informaticist with 3–5 years of experienc…" at bounding box center [592, 437] width 568 height 67
copy div "Informaticist"
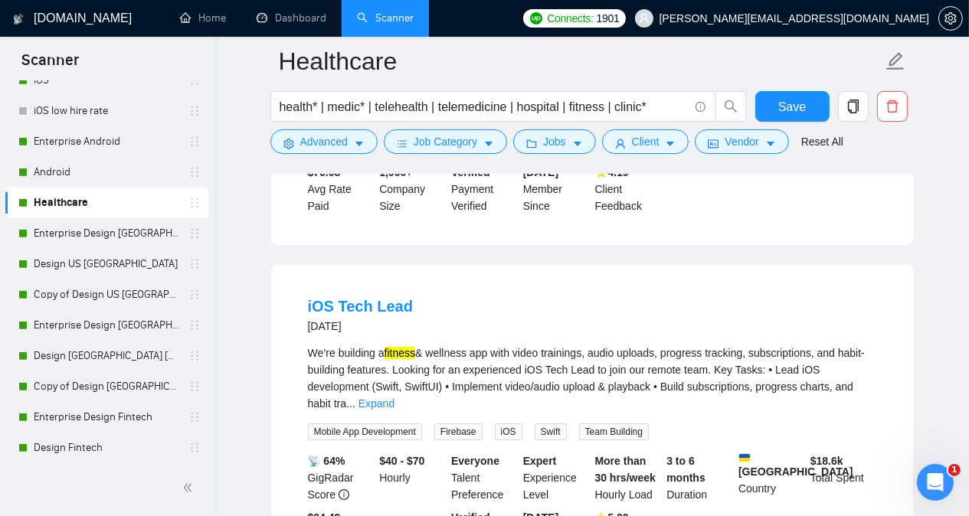
scroll to position [6582, 0]
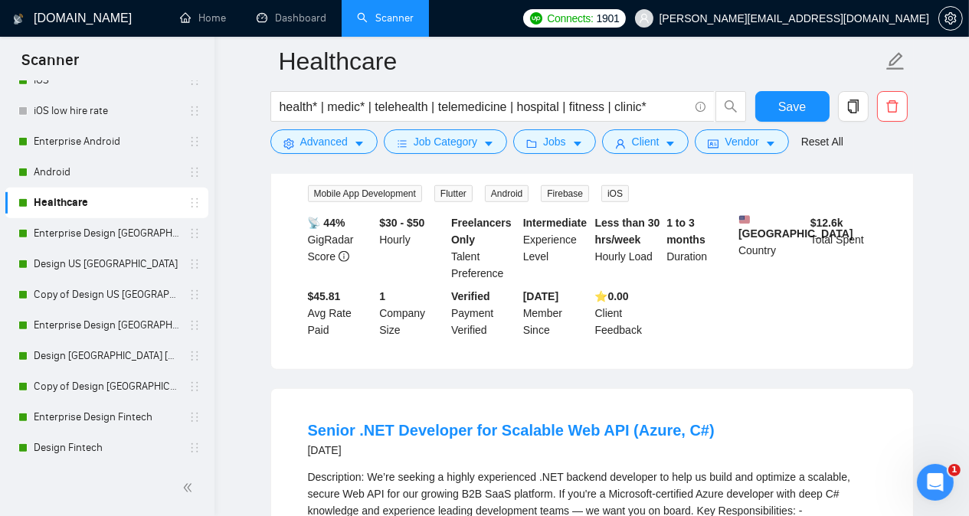
scroll to position [8175, 0]
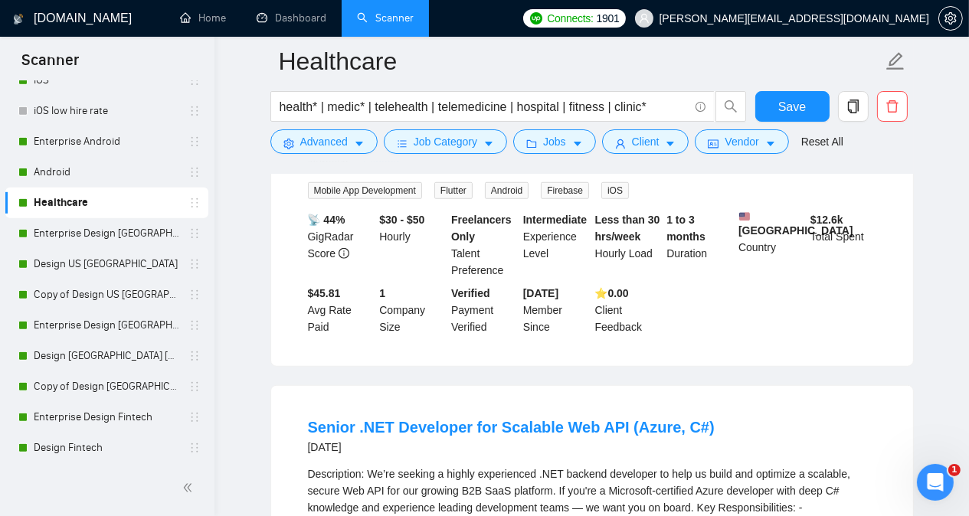
click at [389, 515] on link "Expand" at bounding box center [371, 525] width 36 height 12
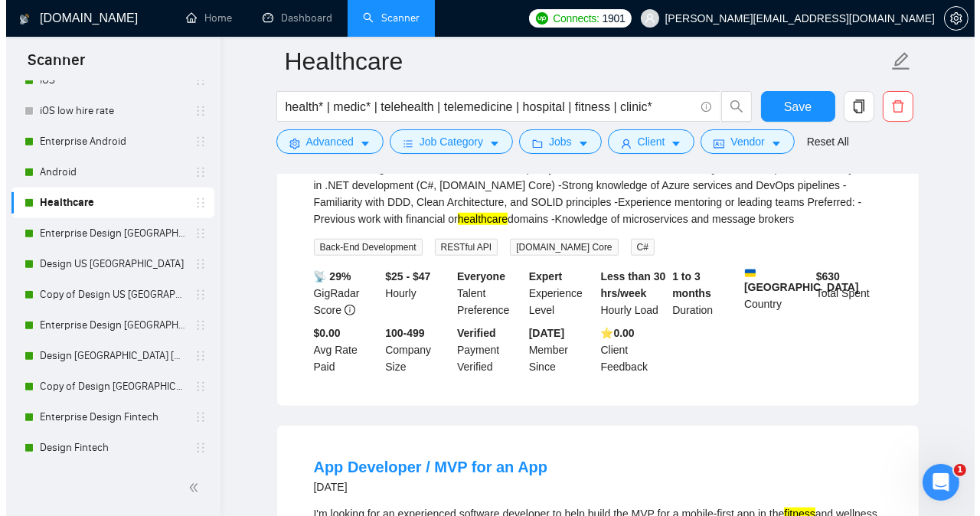
scroll to position [8604, 0]
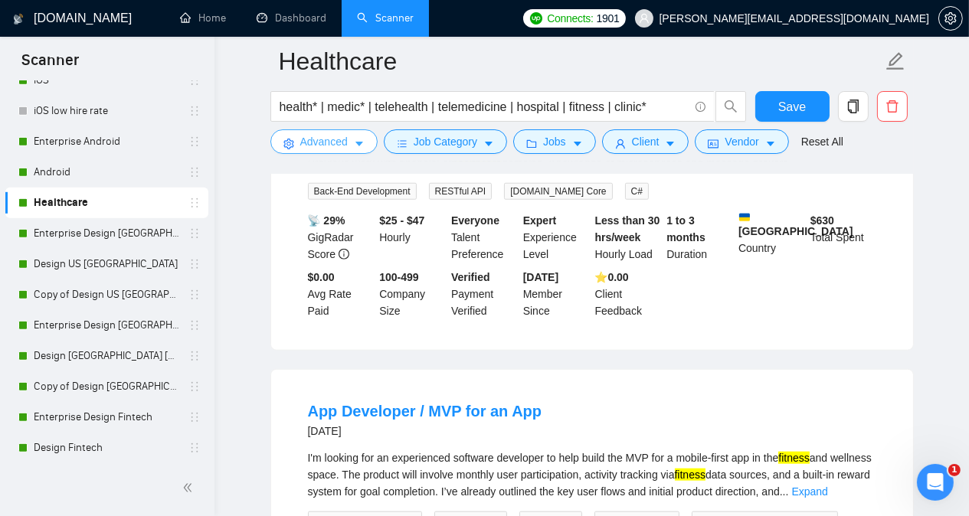
click at [300, 134] on span "Advanced" at bounding box center [323, 141] width 47 height 17
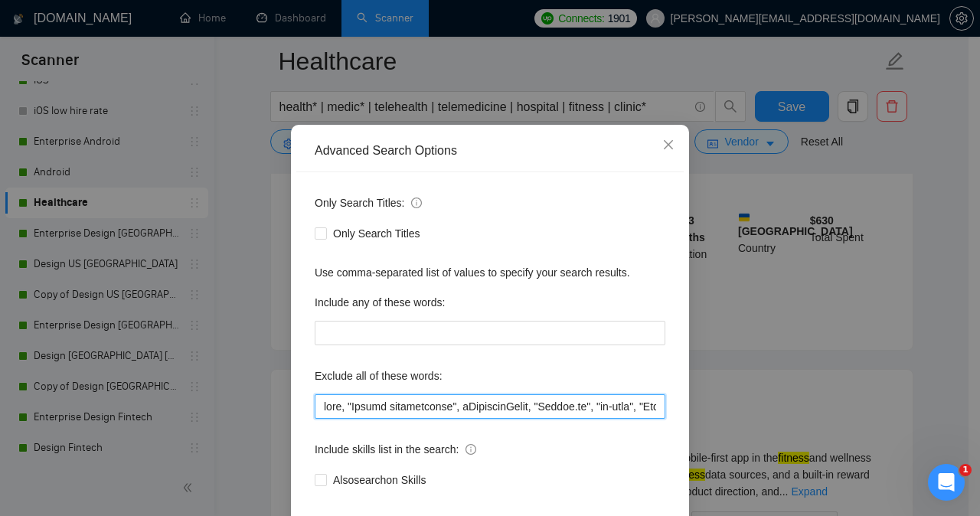
click at [317, 419] on input "text" at bounding box center [490, 406] width 351 height 25
paste input "Informaticist,"
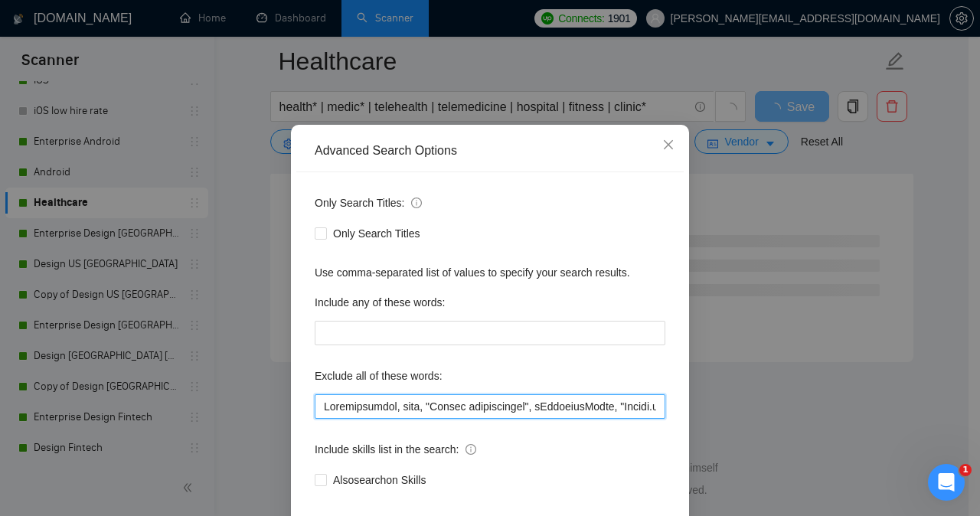
type input "Informaticist, site, "Design professional", eClinicalWorks, "[DOMAIN_NAME]", "n…"
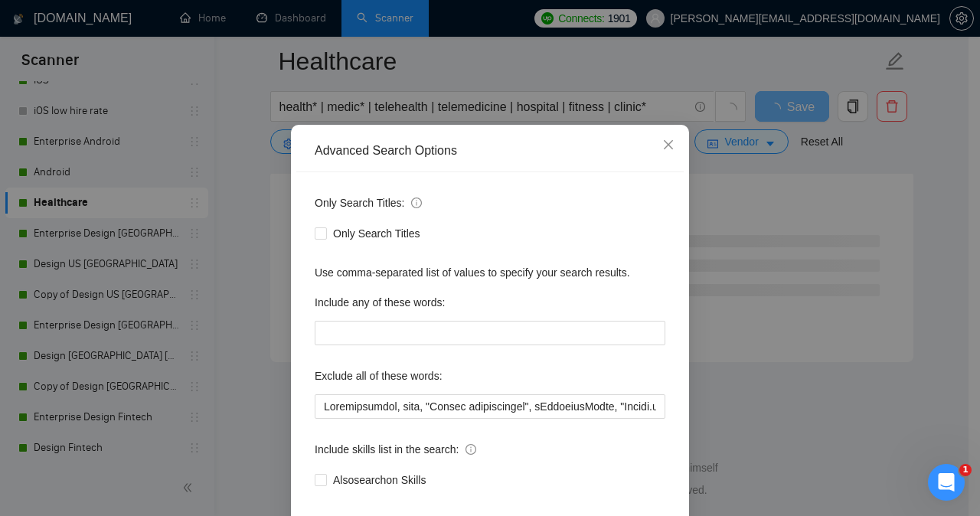
scroll to position [120, 0]
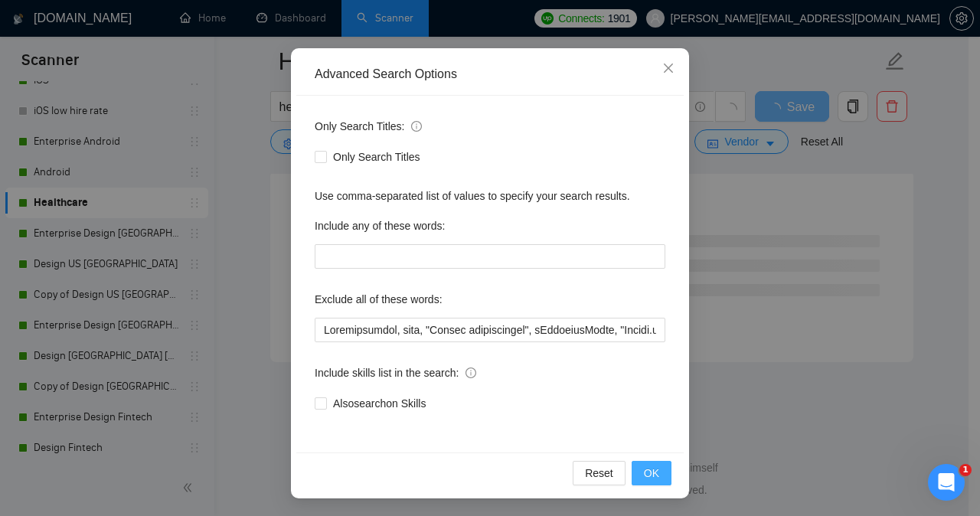
click at [657, 470] on button "OK" at bounding box center [652, 473] width 40 height 25
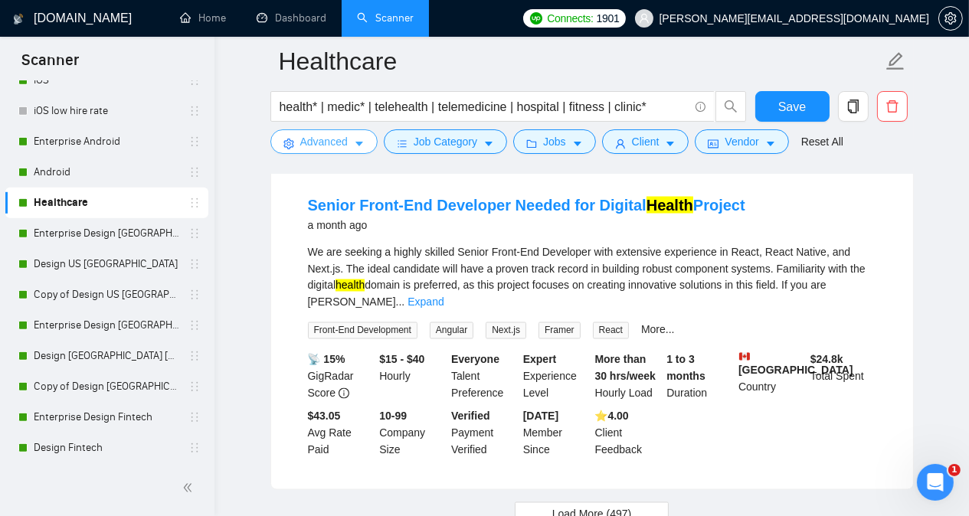
scroll to position [3210, 0]
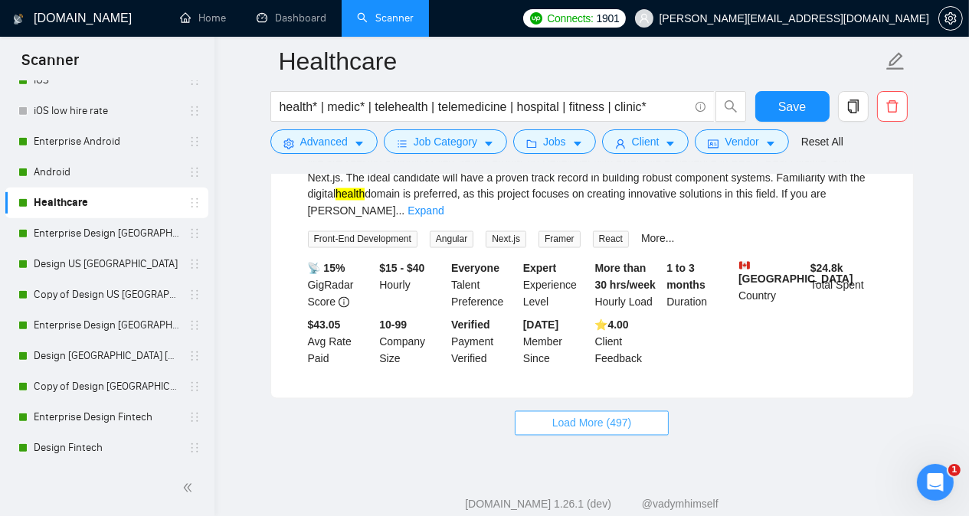
click at [616, 411] on button "Load More (497)" at bounding box center [592, 423] width 155 height 25
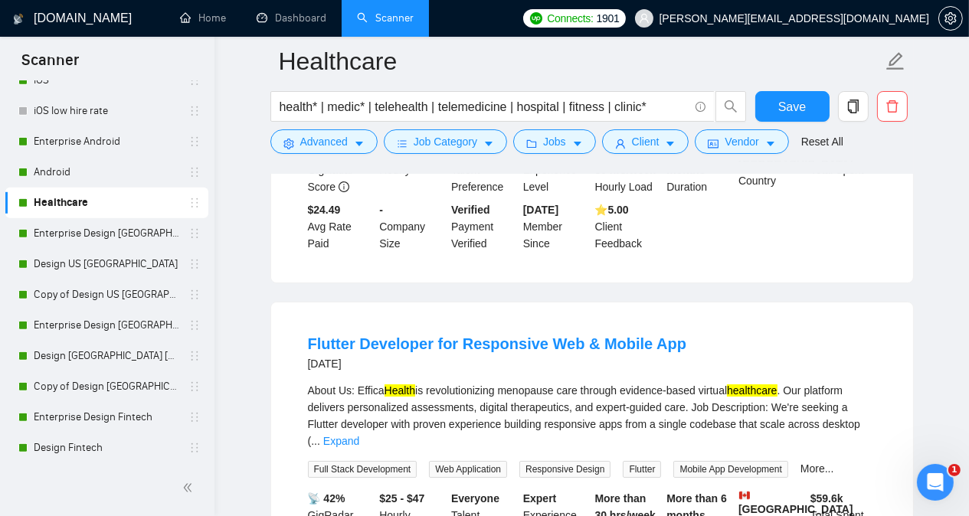
scroll to position [6572, 0]
